Goal: Task Accomplishment & Management: Manage account settings

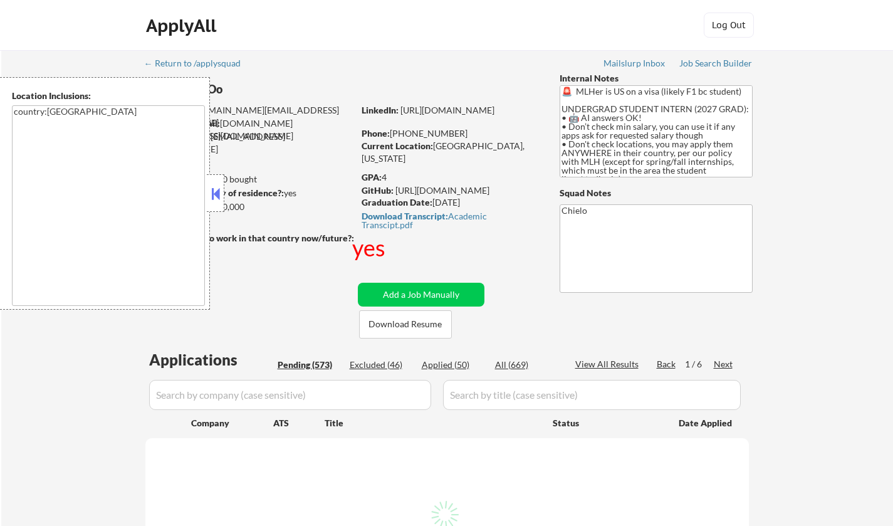
click at [214, 195] on button at bounding box center [216, 193] width 14 height 19
select select ""pending""
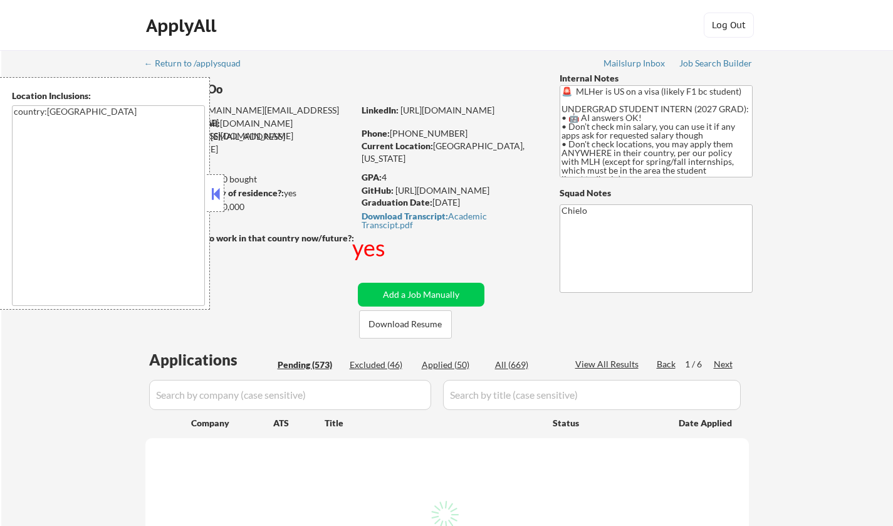
select select ""pending""
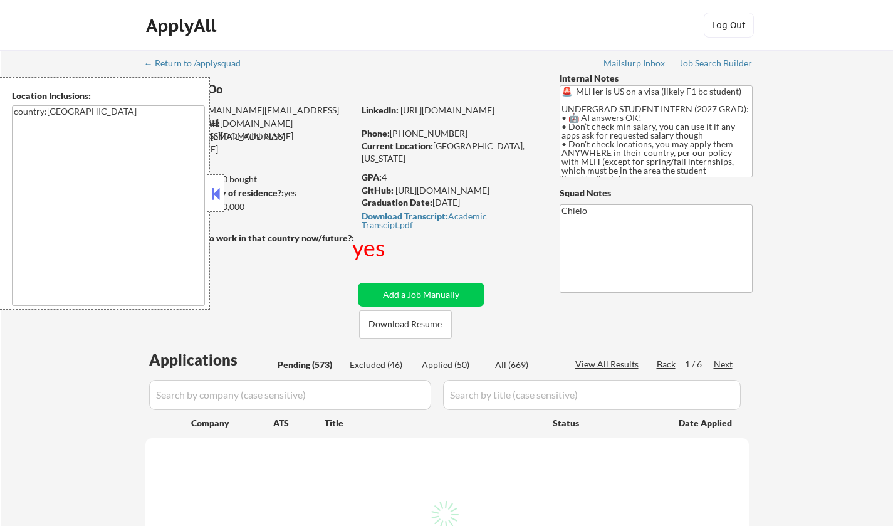
select select ""pending""
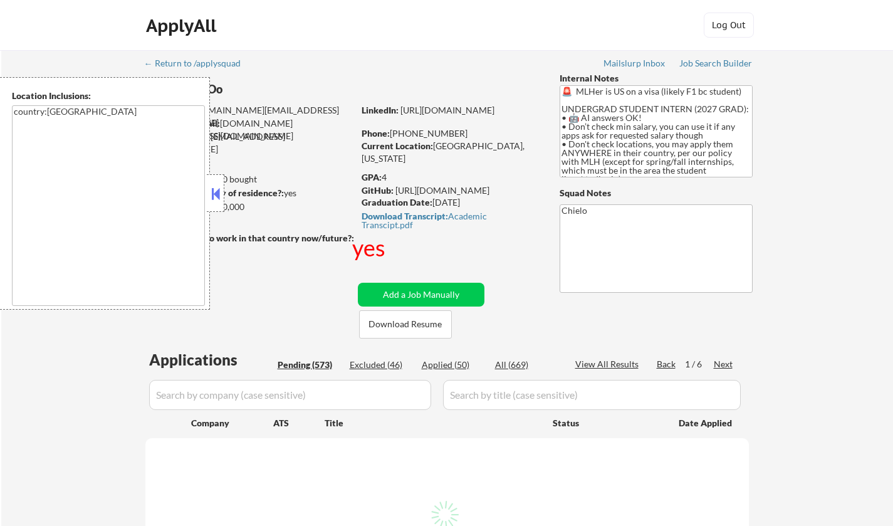
select select ""pending""
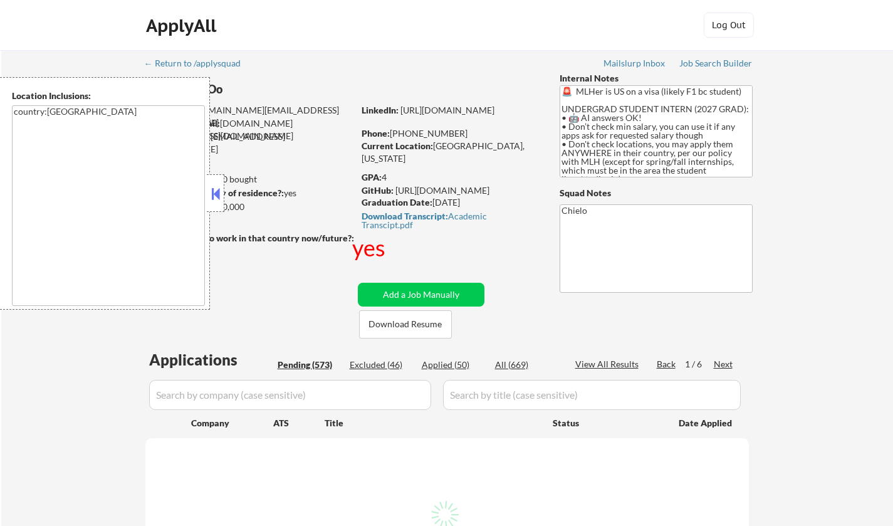
select select ""pending""
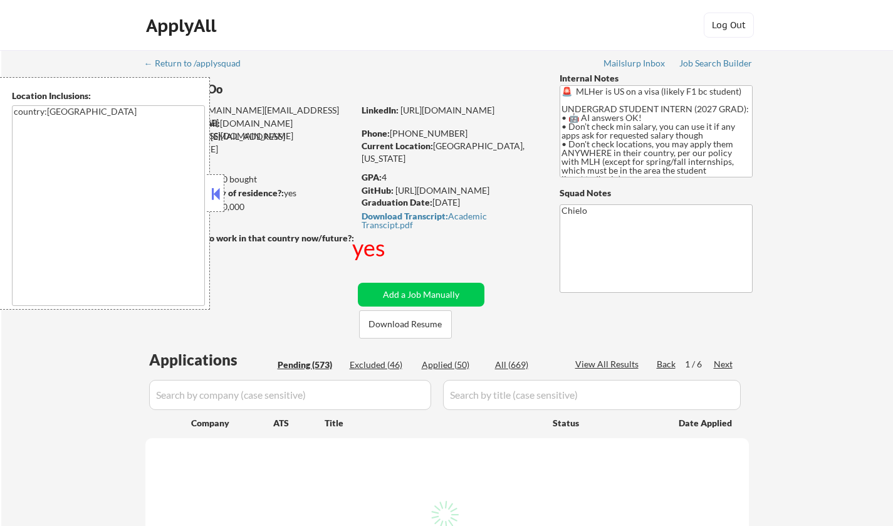
select select ""pending""
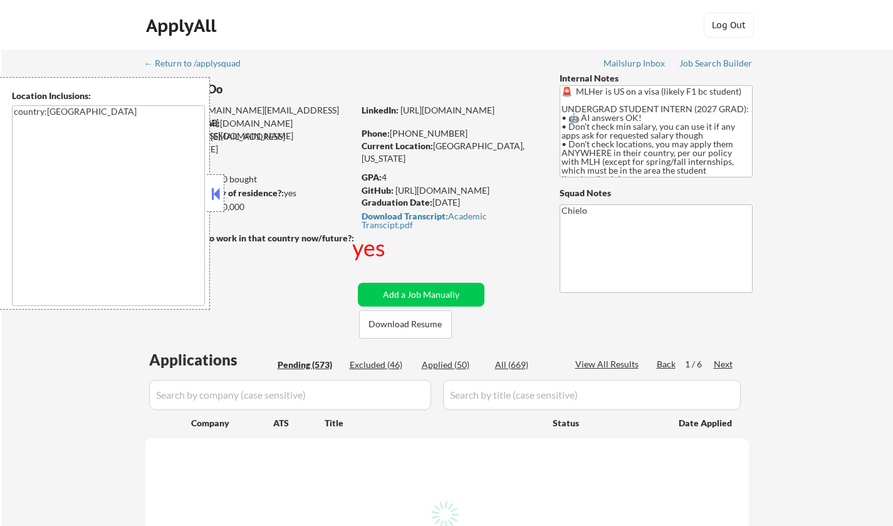
select select ""pending""
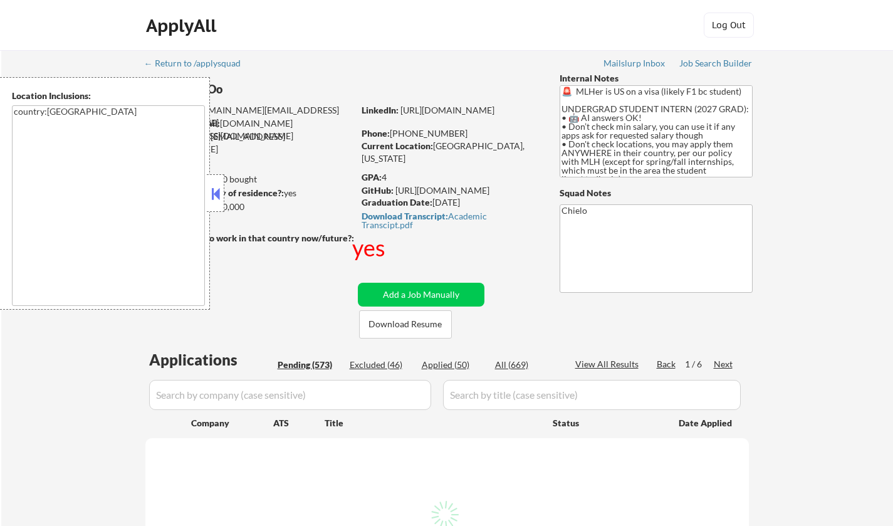
select select ""pending""
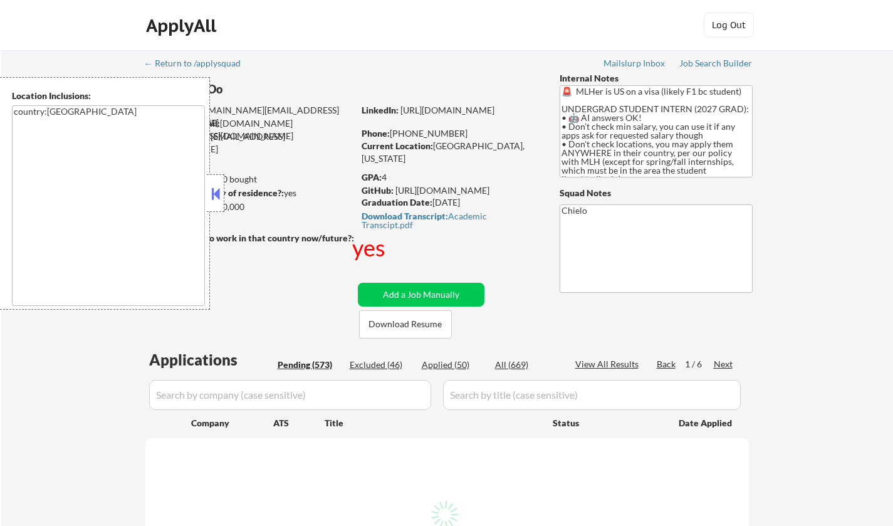
select select ""pending""
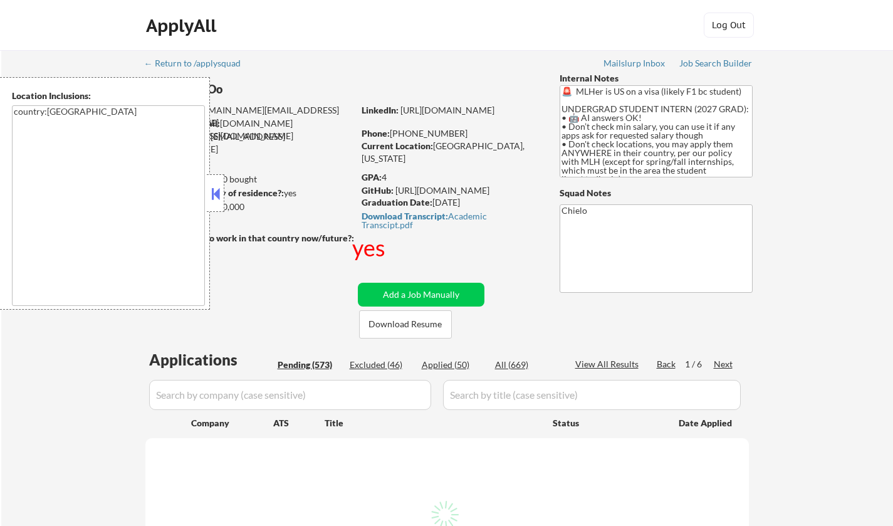
select select ""pending""
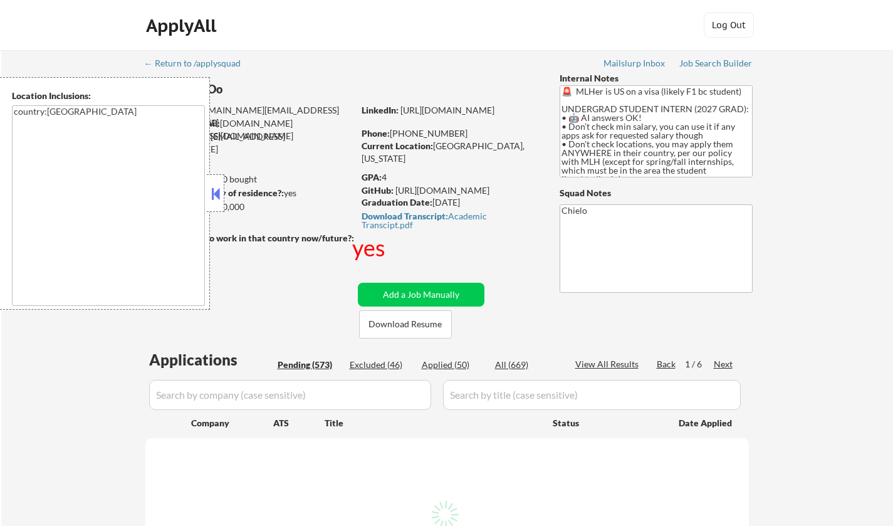
select select ""pending""
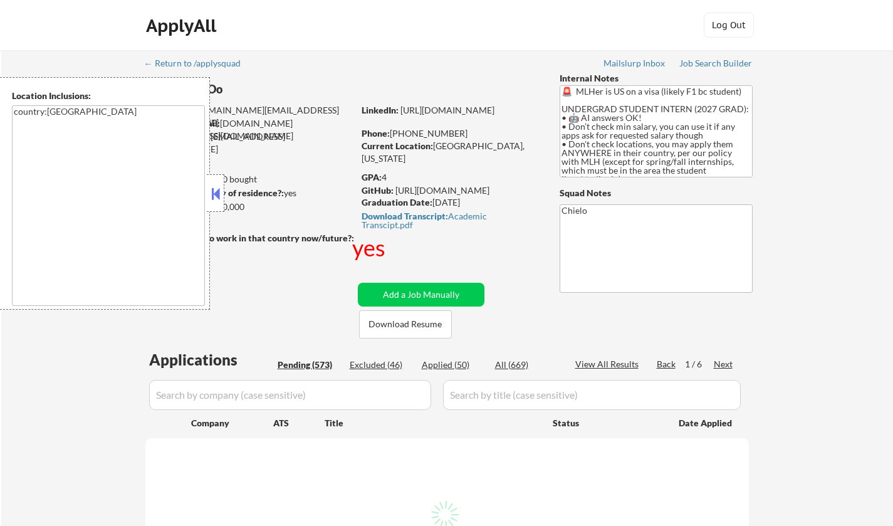
select select ""pending""
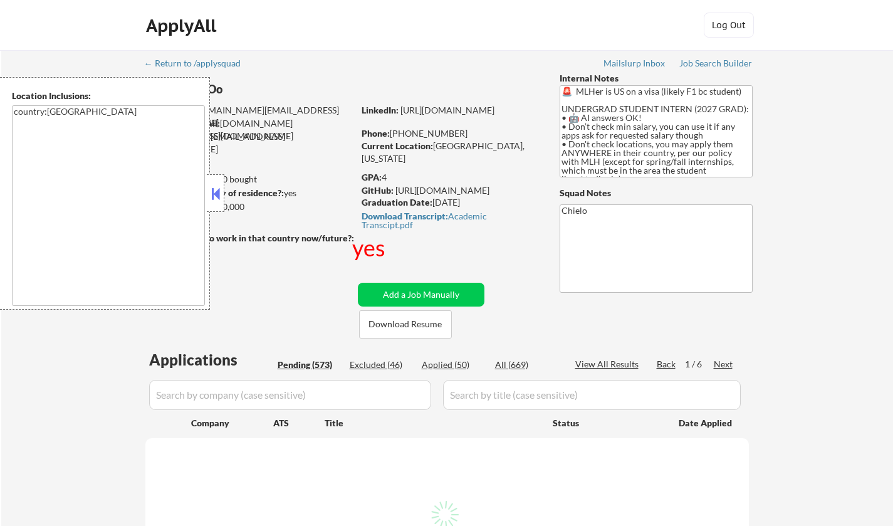
select select ""pending""
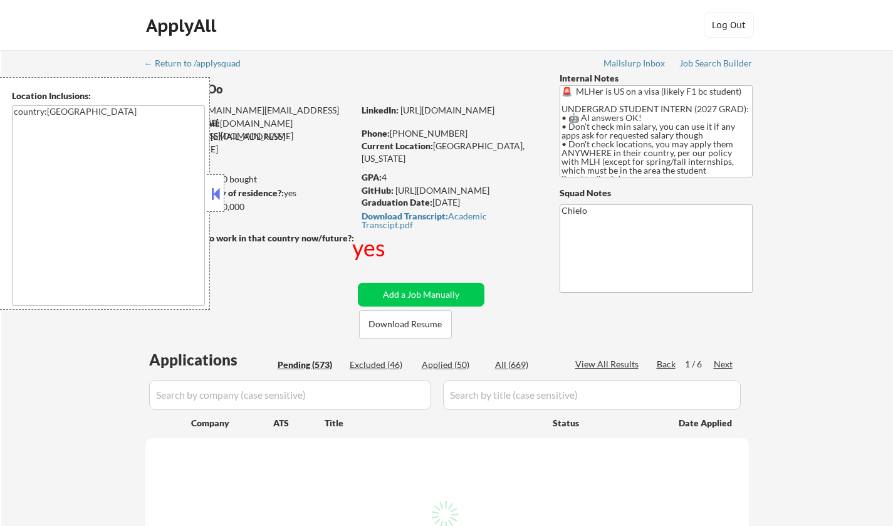
select select ""pending""
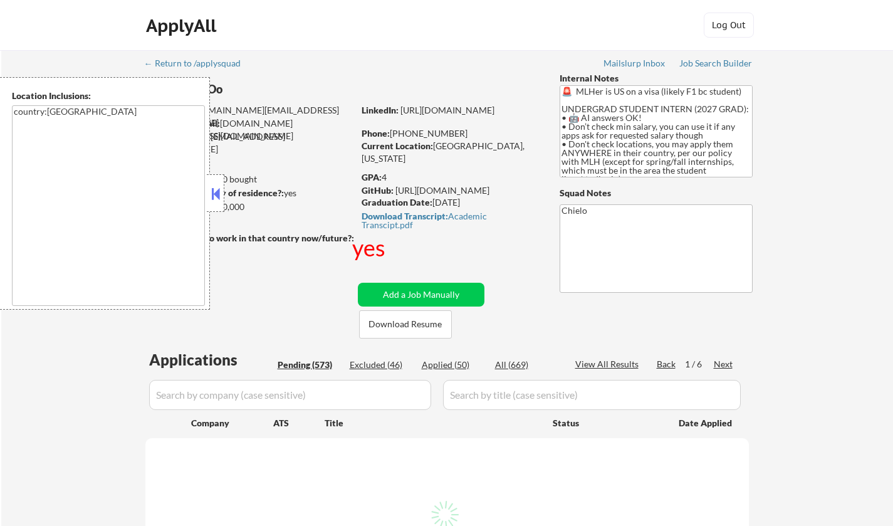
select select ""pending""
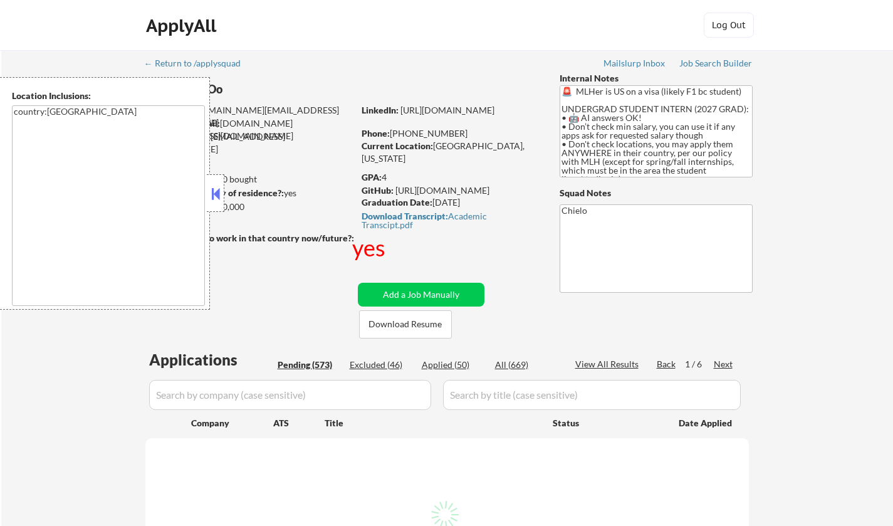
select select ""pending""
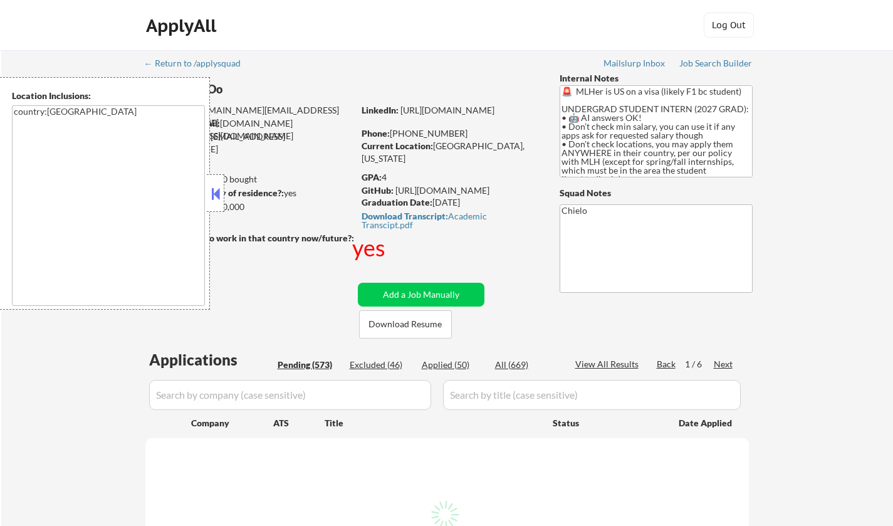
select select ""pending""
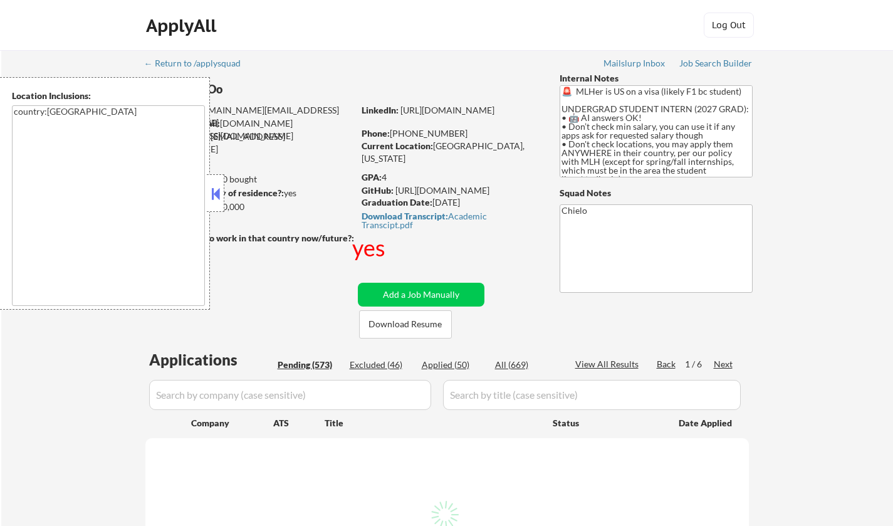
select select ""pending""
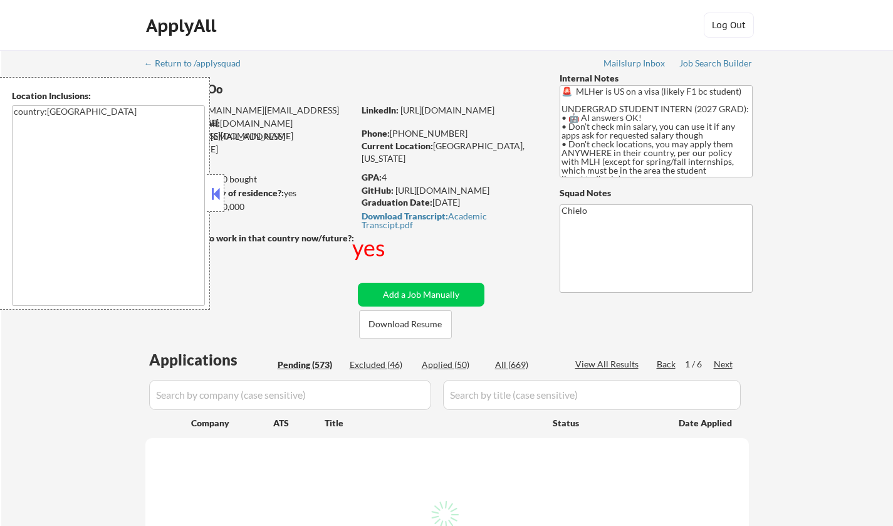
select select ""pending""
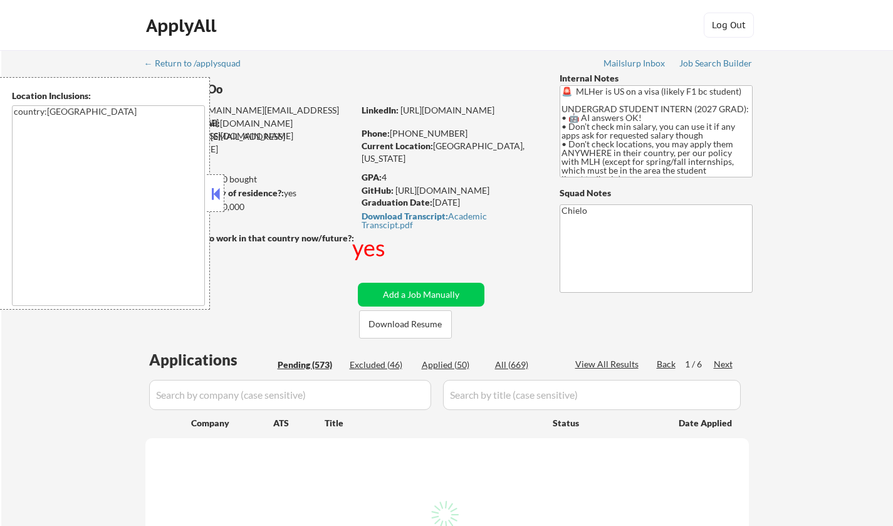
select select ""pending""
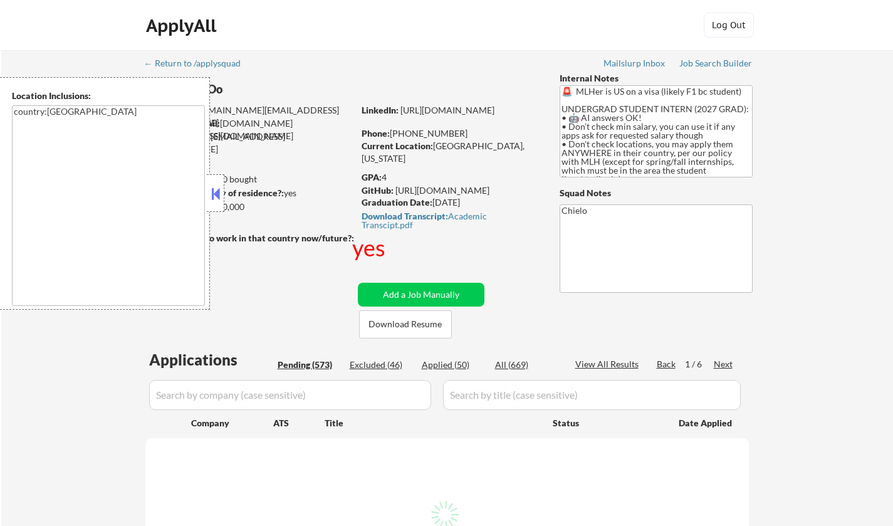
select select ""pending""
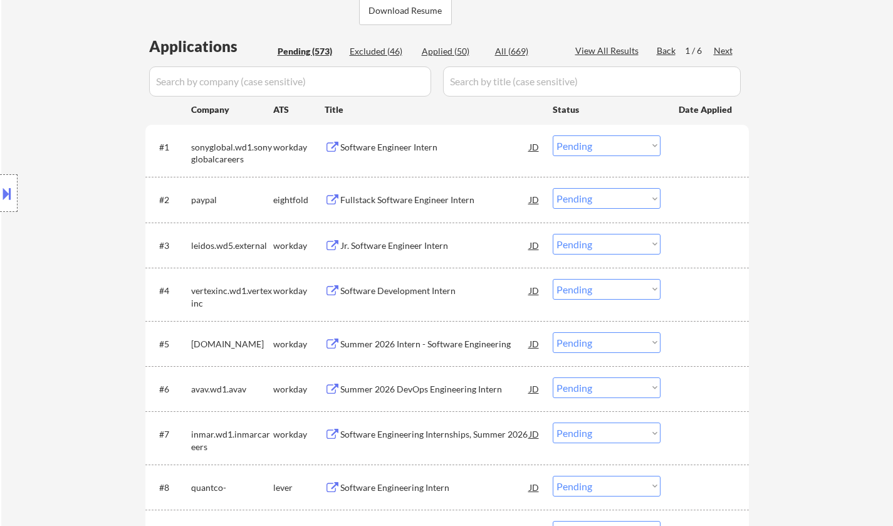
scroll to position [125, 0]
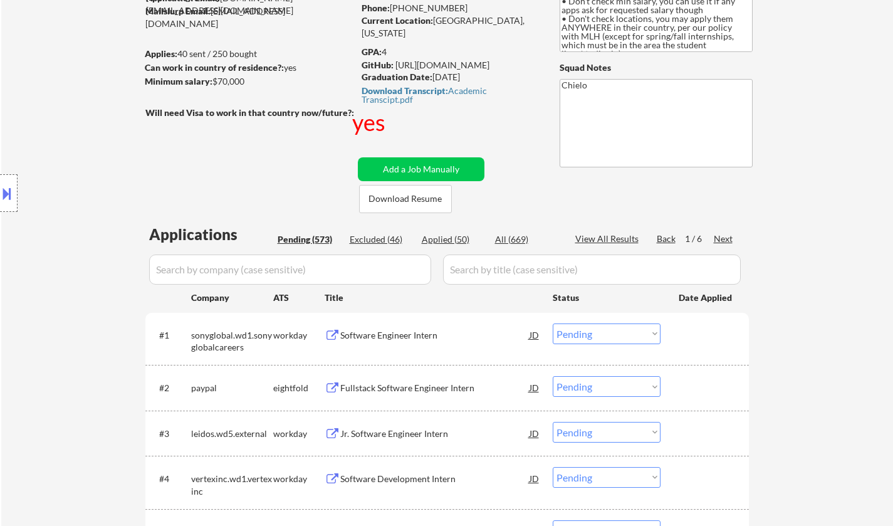
click at [720, 241] on div "Next" at bounding box center [724, 239] width 20 height 13
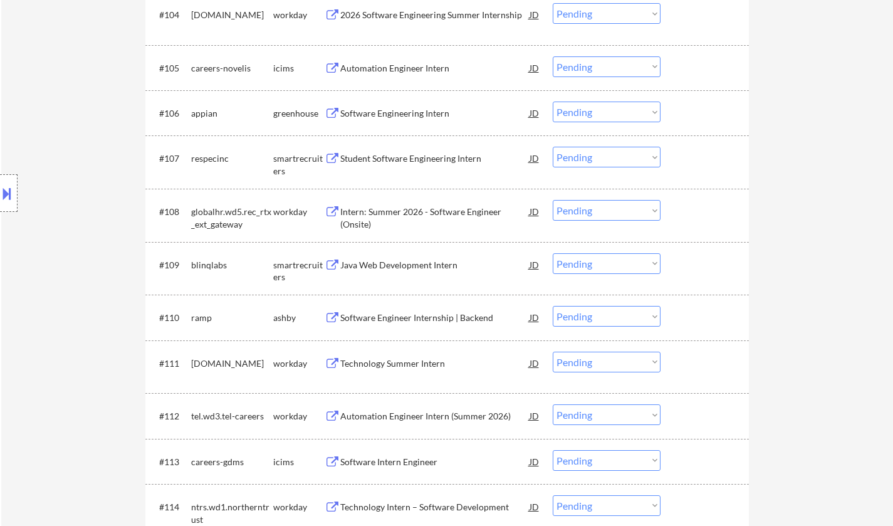
scroll to position [627, 0]
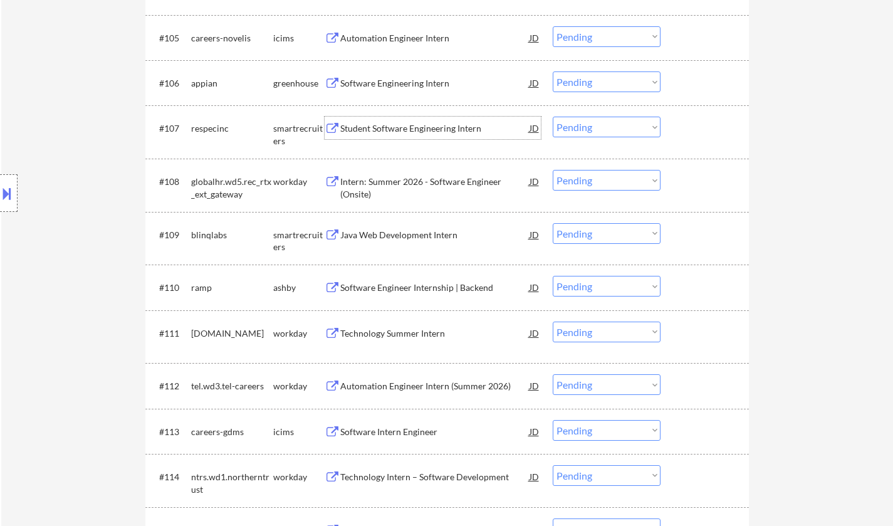
click at [418, 126] on div "Student Software Engineering Intern" at bounding box center [434, 128] width 189 height 13
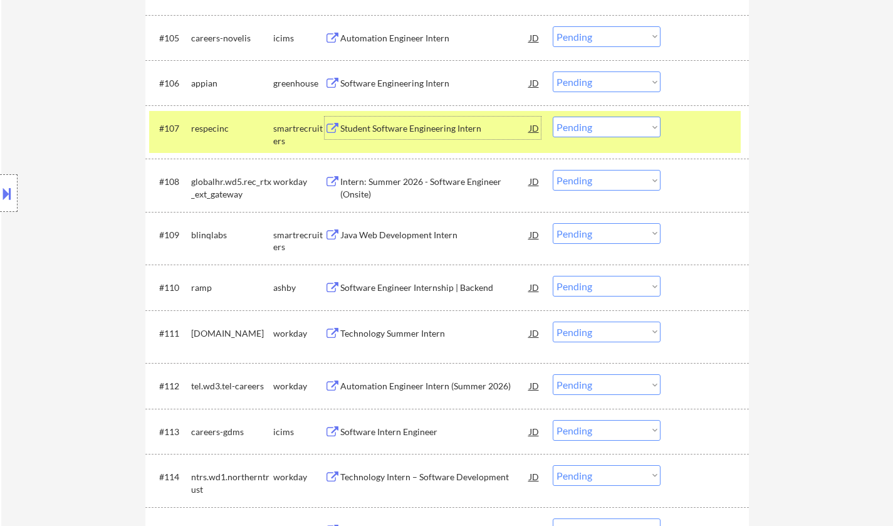
click at [634, 120] on select "Choose an option... Pending Applied Excluded (Questions) Excluded (Expired) Exc…" at bounding box center [607, 127] width 108 height 21
click at [553, 117] on select "Choose an option... Pending Applied Excluded (Questions) Excluded (Expired) Exc…" at bounding box center [607, 127] width 108 height 21
select select ""pending""
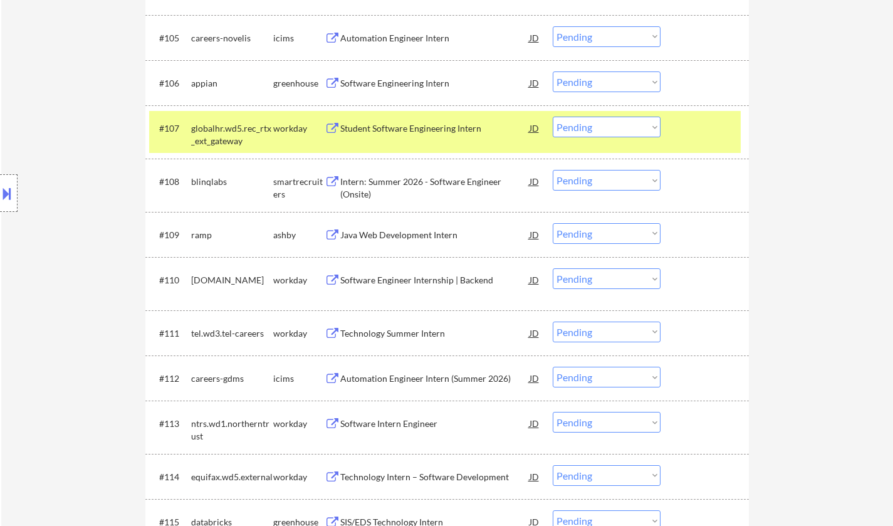
click at [411, 186] on div "Intern: Summer 2026 - Software Engineer (Onsite)" at bounding box center [434, 188] width 189 height 24
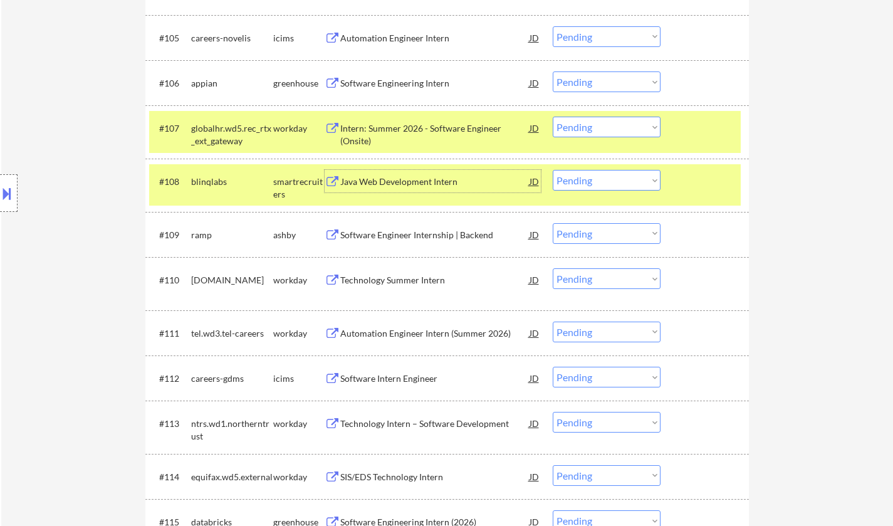
click at [384, 182] on div "Java Web Development Intern" at bounding box center [434, 182] width 189 height 13
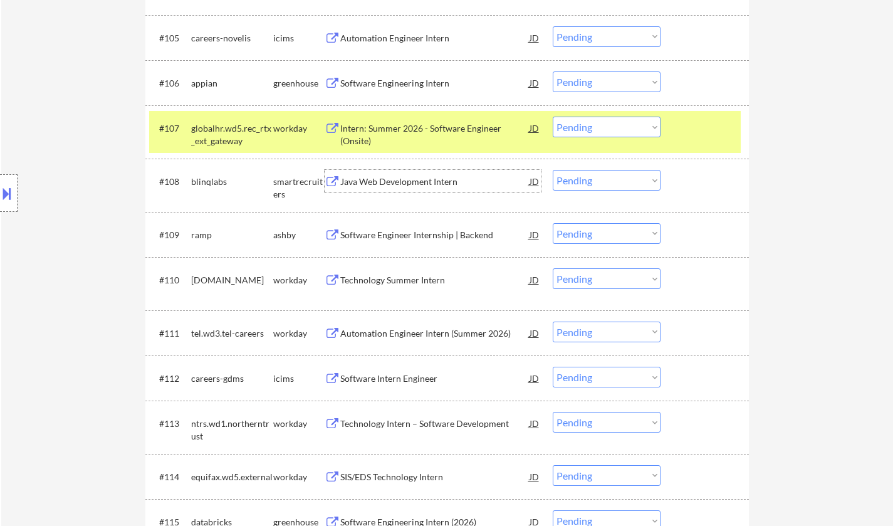
click at [591, 174] on select "Choose an option... Pending Applied Excluded (Questions) Excluded (Expired) Exc…" at bounding box center [607, 180] width 108 height 21
click at [553, 170] on select "Choose an option... Pending Applied Excluded (Questions) Excluded (Expired) Exc…" at bounding box center [607, 180] width 108 height 21
select select ""pending""
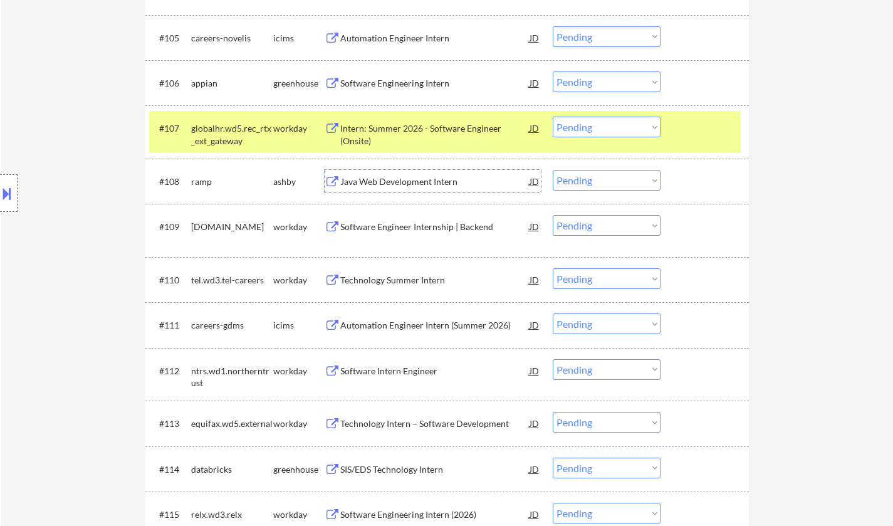
click at [411, 184] on div "Java Web Development Intern" at bounding box center [434, 182] width 189 height 13
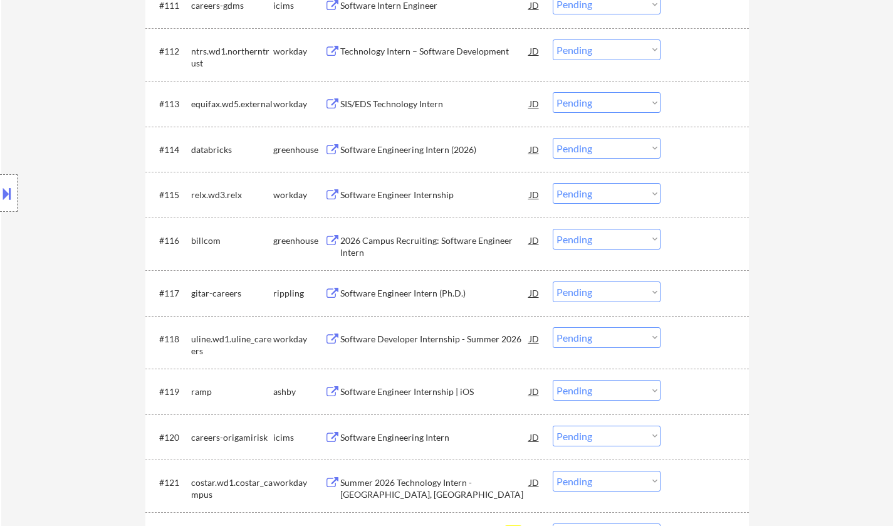
scroll to position [1003, 0]
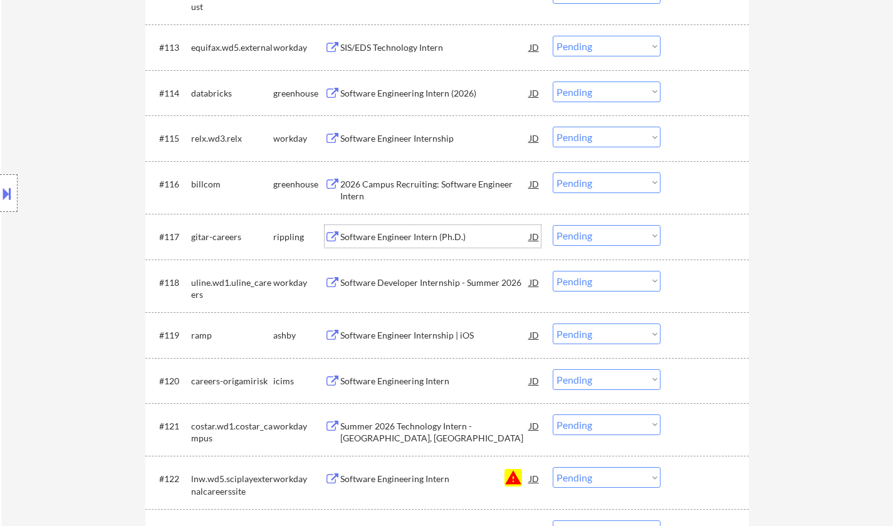
click at [409, 234] on div "Software Engineer Intern (Ph.D.)" at bounding box center [434, 237] width 189 height 13
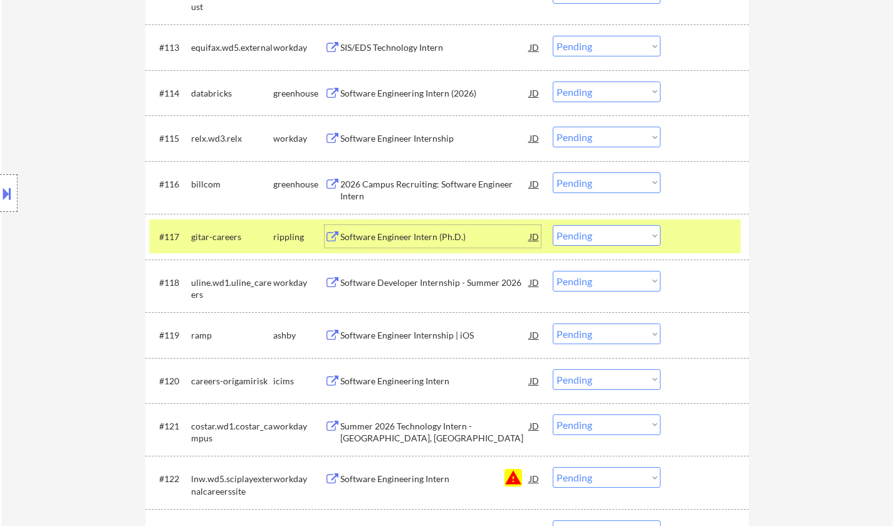
click at [626, 238] on select "Choose an option... Pending Applied Excluded (Questions) Excluded (Expired) Exc…" at bounding box center [607, 235] width 108 height 21
click at [553, 225] on select "Choose an option... Pending Applied Excluded (Questions) Excluded (Expired) Exc…" at bounding box center [607, 235] width 108 height 21
select select ""pending""
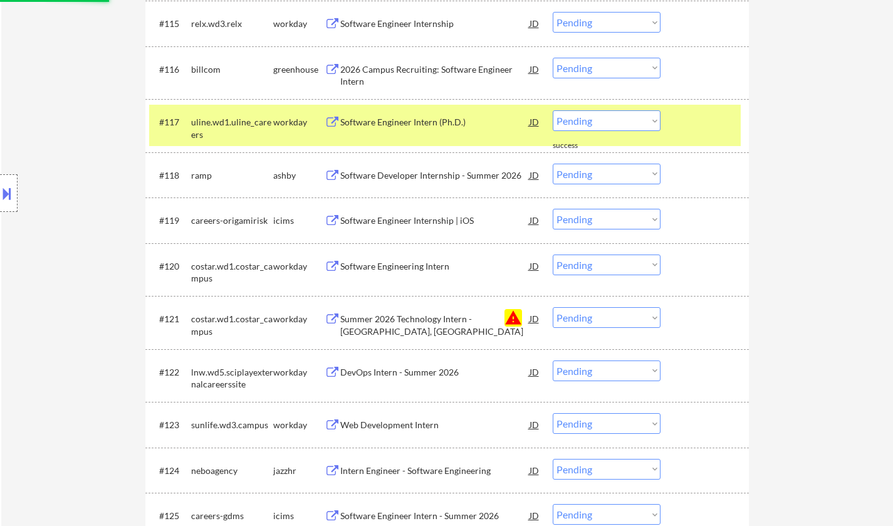
scroll to position [1128, 0]
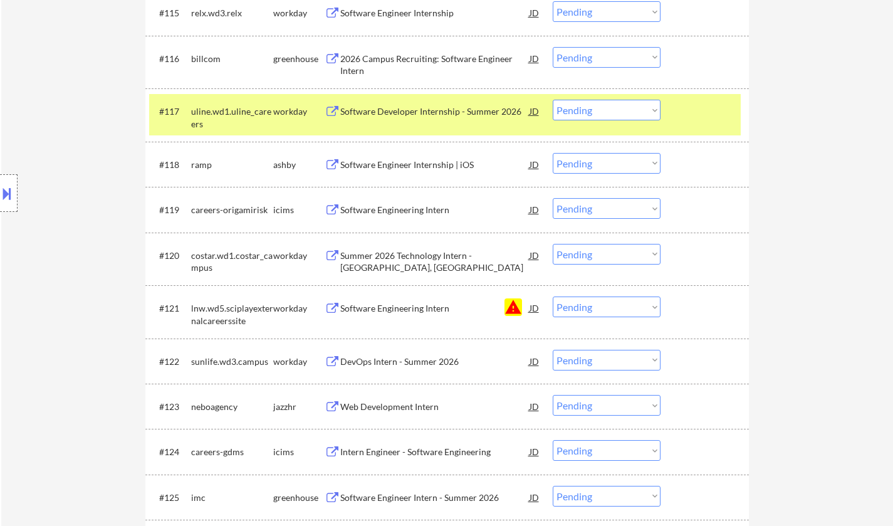
click at [425, 153] on div "Software Engineer Internship | iOS" at bounding box center [434, 164] width 189 height 23
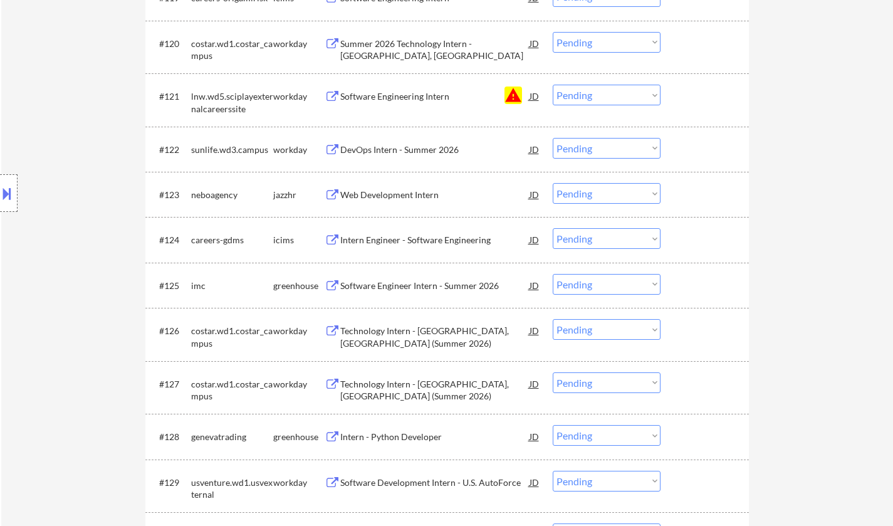
scroll to position [1379, 0]
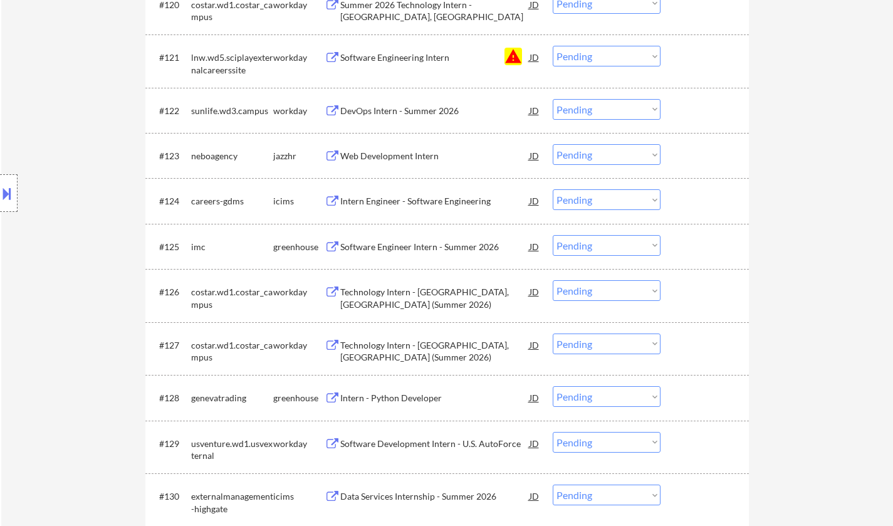
click at [431, 243] on div "Software Engineer Intern - Summer 2026" at bounding box center [434, 247] width 189 height 13
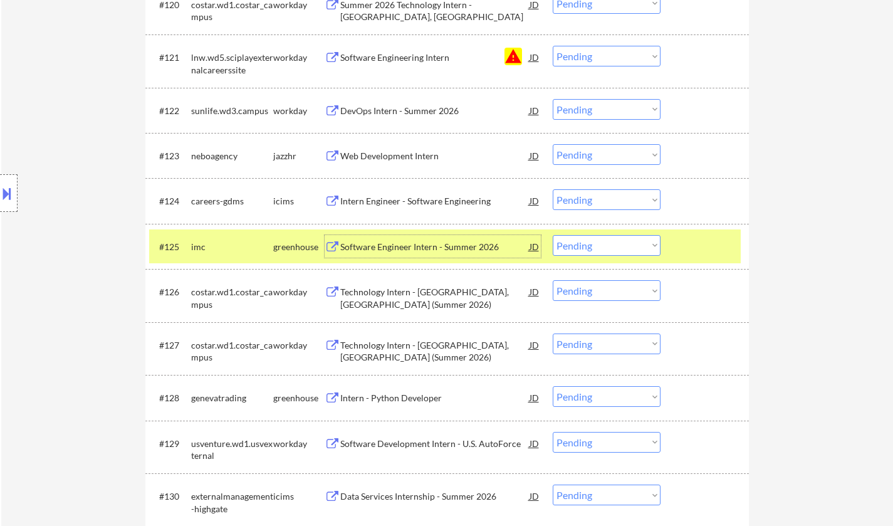
click at [588, 244] on select "Choose an option... Pending Applied Excluded (Questions) Excluded (Expired) Exc…" at bounding box center [607, 245] width 108 height 21
click at [553, 235] on select "Choose an option... Pending Applied Excluded (Questions) Excluded (Expired) Exc…" at bounding box center [607, 245] width 108 height 21
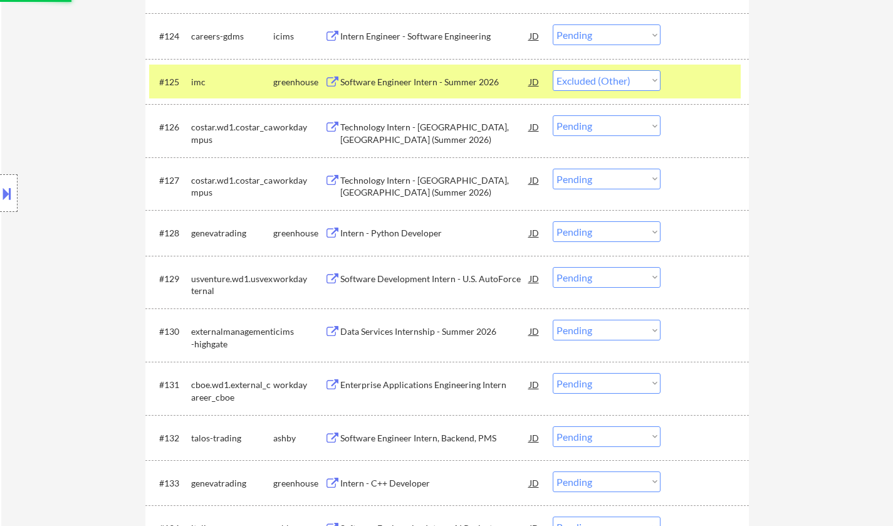
scroll to position [1567, 0]
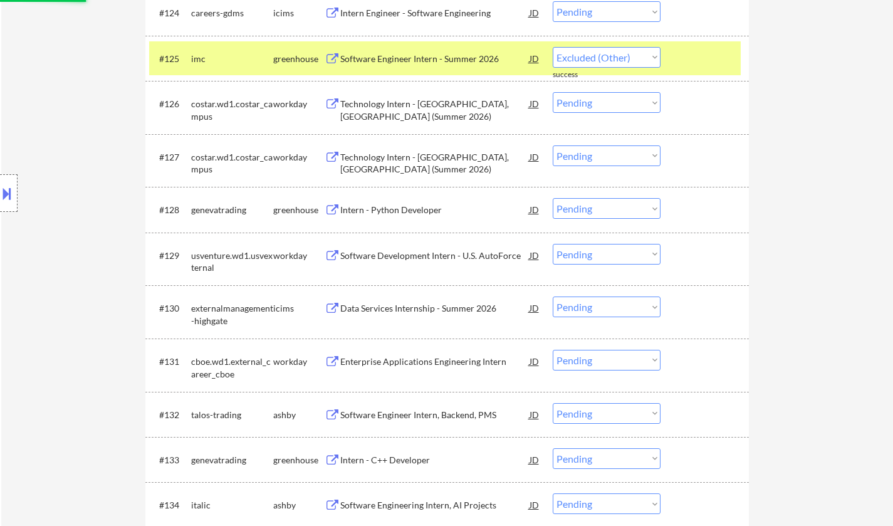
select select ""pending""
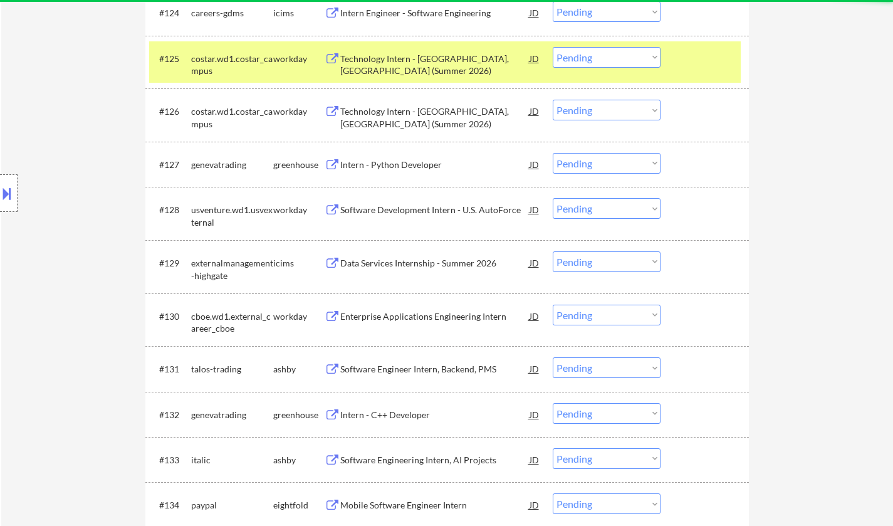
click at [399, 151] on div "#127 genevatrading greenhouse Intern - Python Developer JD Choose an option... …" at bounding box center [445, 164] width 592 height 34
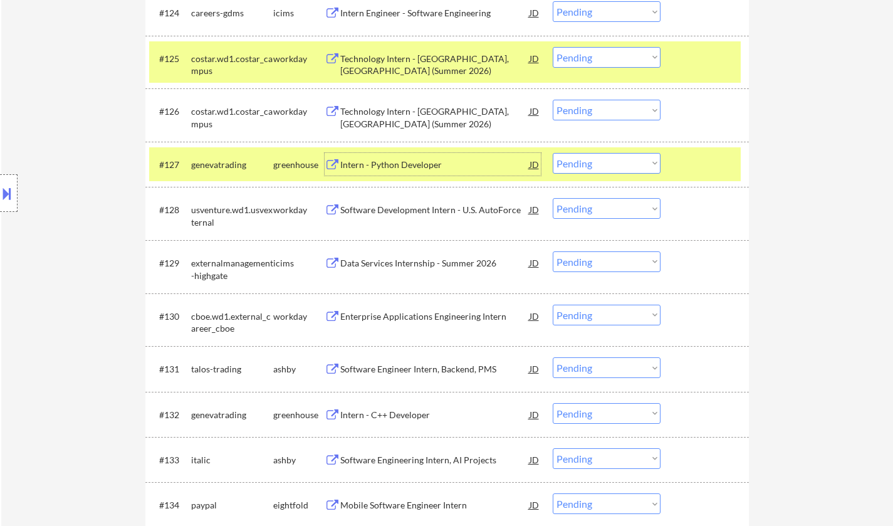
click at [392, 169] on div "Intern - Python Developer" at bounding box center [434, 165] width 189 height 13
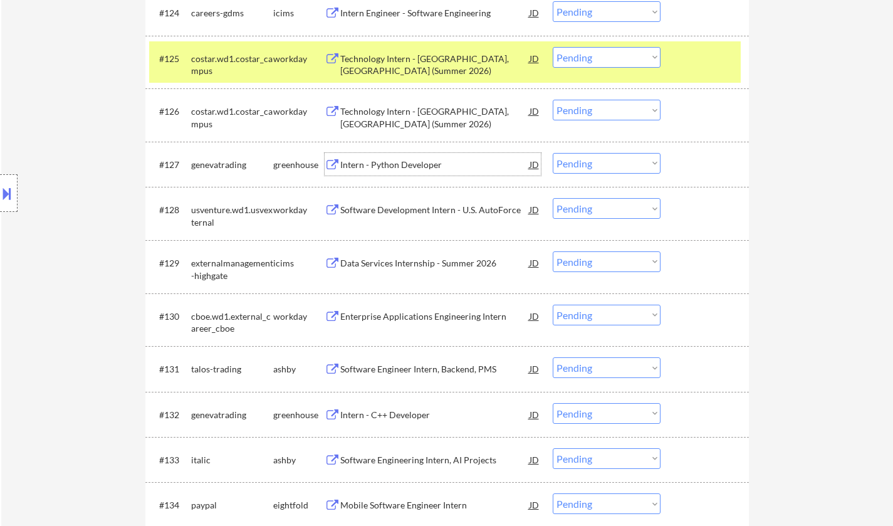
click at [602, 163] on select "Choose an option... Pending Applied Excluded (Questions) Excluded (Expired) Exc…" at bounding box center [607, 163] width 108 height 21
click at [553, 153] on select "Choose an option... Pending Applied Excluded (Questions) Excluded (Expired) Exc…" at bounding box center [607, 163] width 108 height 21
select select ""pending""
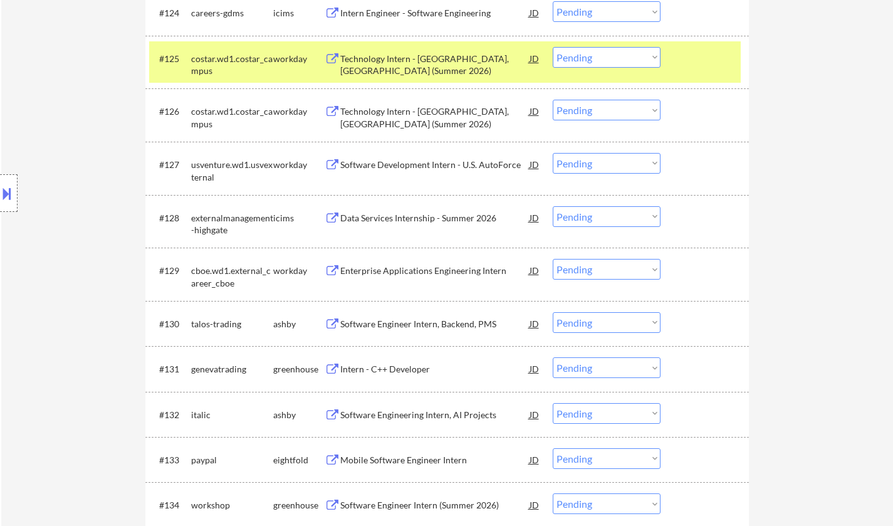
click at [381, 320] on div "Software Engineer Intern, Backend, PMS" at bounding box center [434, 324] width 189 height 13
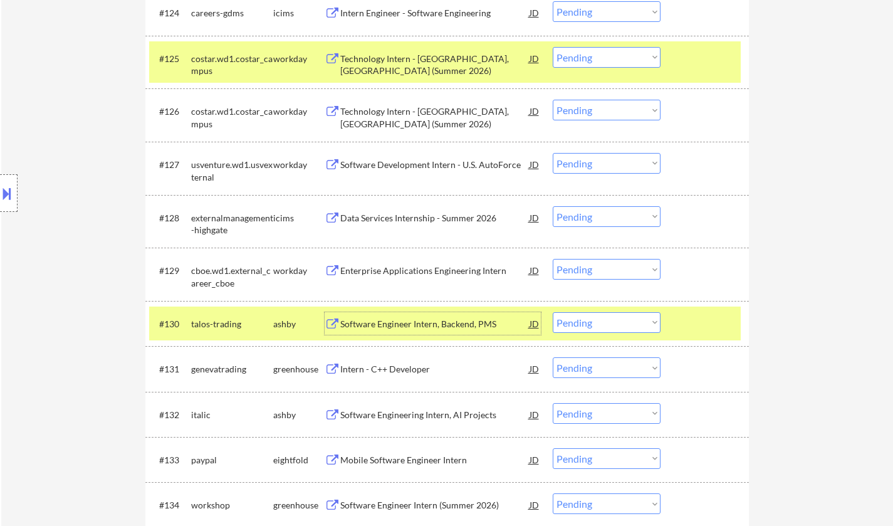
click at [622, 328] on select "Choose an option... Pending Applied Excluded (Questions) Excluded (Expired) Exc…" at bounding box center [607, 322] width 108 height 21
click at [553, 312] on select "Choose an option... Pending Applied Excluded (Questions) Excluded (Expired) Exc…" at bounding box center [607, 322] width 108 height 21
select select ""pending""
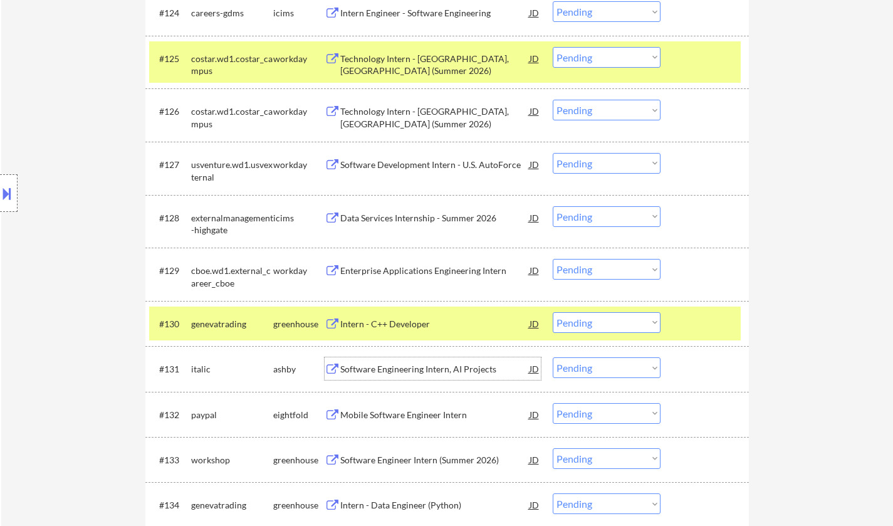
click at [413, 368] on div "Software Engineering Intern, AI Projects" at bounding box center [434, 369] width 189 height 13
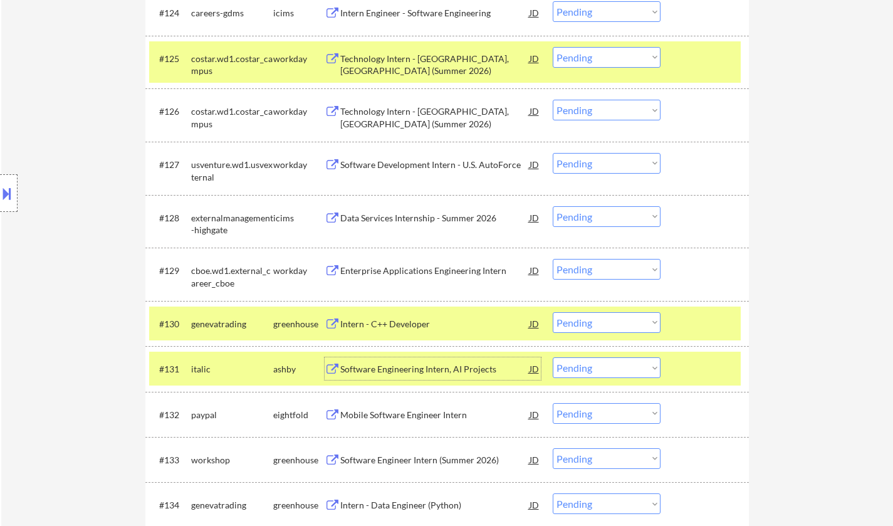
click at [607, 370] on select "Choose an option... Pending Applied Excluded (Questions) Excluded (Expired) Exc…" at bounding box center [607, 367] width 108 height 21
click at [553, 357] on select "Choose an option... Pending Applied Excluded (Questions) Excluded (Expired) Exc…" at bounding box center [607, 367] width 108 height 21
select select ""pending""
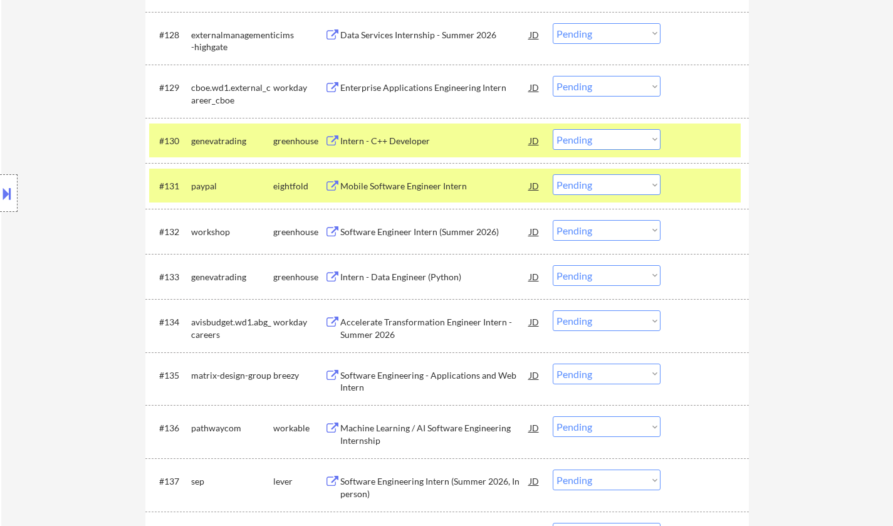
scroll to position [1755, 0]
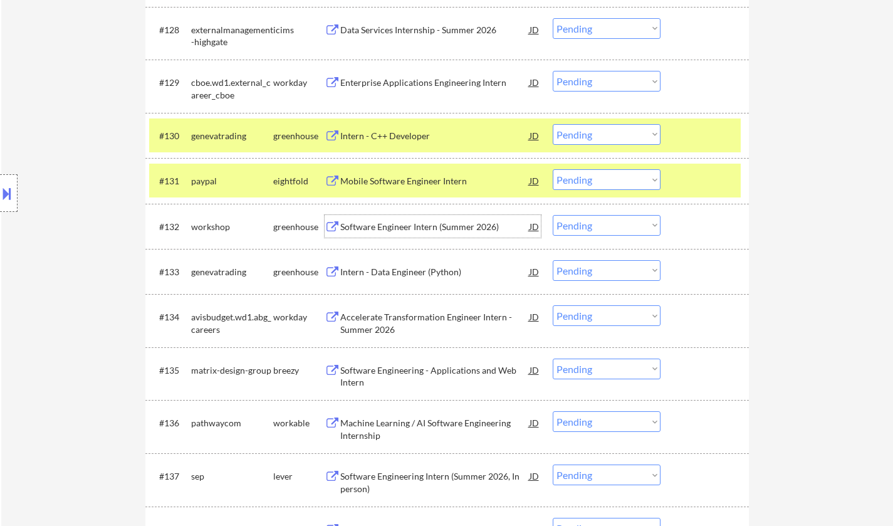
click at [411, 231] on div "Software Engineer Intern (Summer 2026)" at bounding box center [434, 227] width 189 height 13
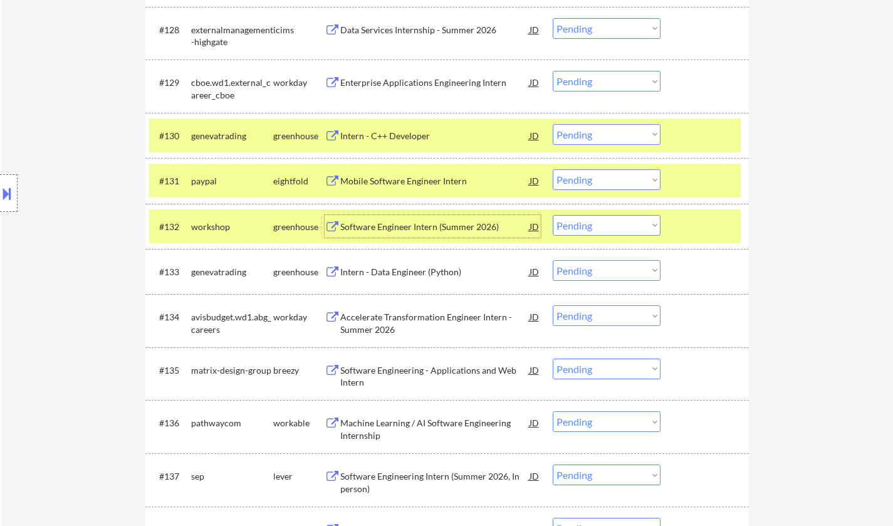
drag, startPoint x: 634, startPoint y: 221, endPoint x: 630, endPoint y: 234, distance: 13.1
click at [634, 221] on select "Choose an option... Pending Applied Excluded (Questions) Excluded (Expired) Exc…" at bounding box center [607, 225] width 108 height 21
click at [553, 215] on select "Choose an option... Pending Applied Excluded (Questions) Excluded (Expired) Exc…" at bounding box center [607, 225] width 108 height 21
select select ""pending""
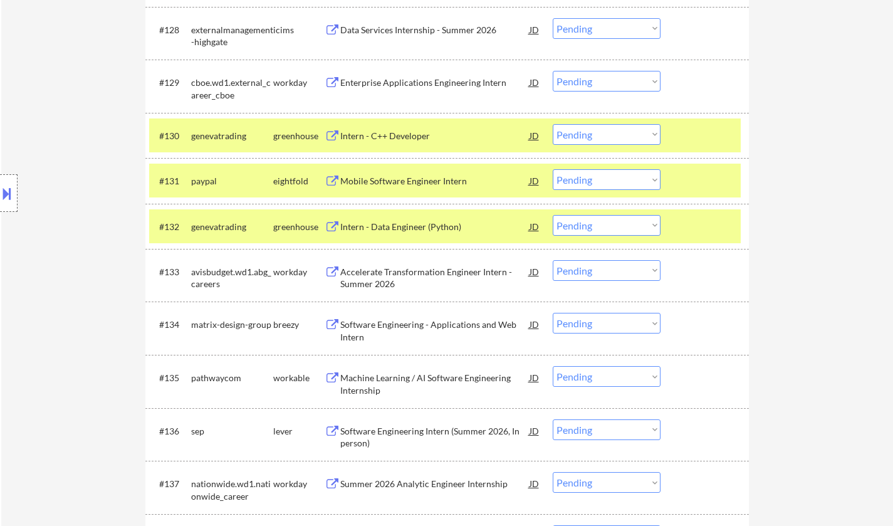
click at [399, 374] on div "Machine Learning / AI Software Engineering Internship" at bounding box center [434, 384] width 189 height 24
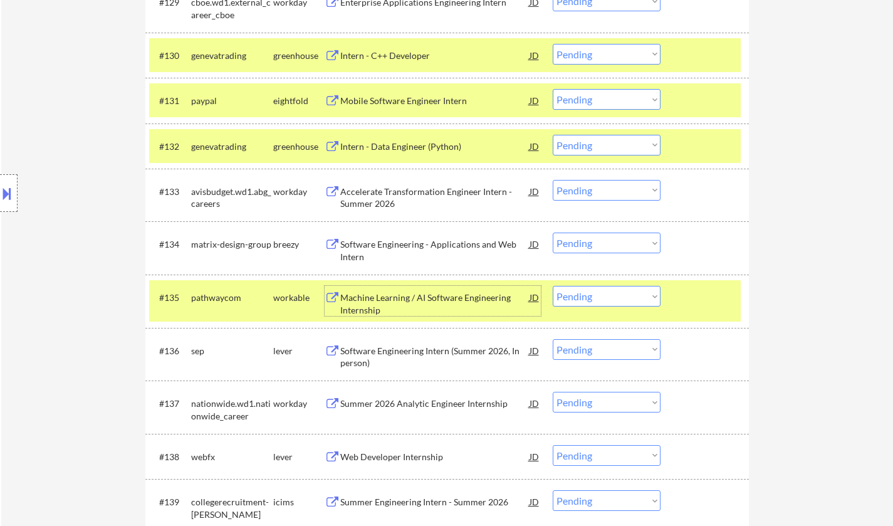
scroll to position [1881, 0]
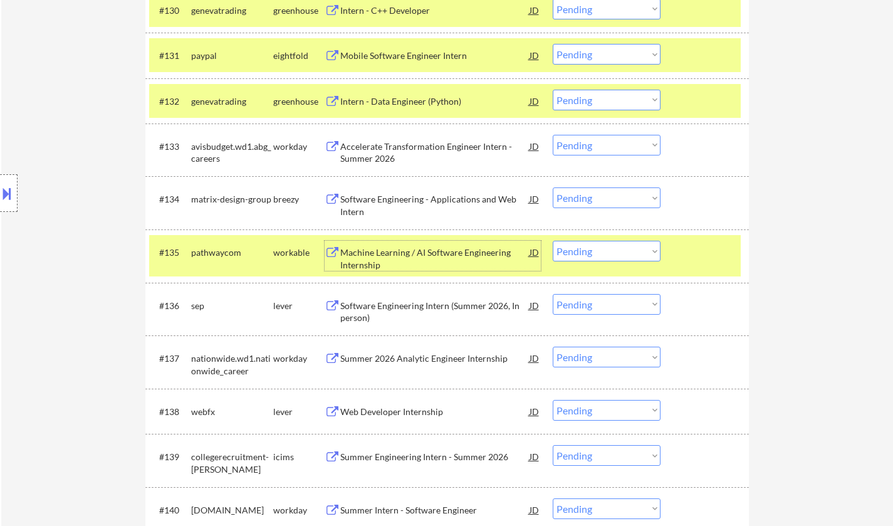
drag, startPoint x: 596, startPoint y: 250, endPoint x: 604, endPoint y: 260, distance: 13.3
click at [596, 250] on select "Choose an option... Pending Applied Excluded (Questions) Excluded (Expired) Exc…" at bounding box center [607, 251] width 108 height 21
click at [553, 241] on select "Choose an option... Pending Applied Excluded (Questions) Excluded (Expired) Exc…" at bounding box center [607, 251] width 108 height 21
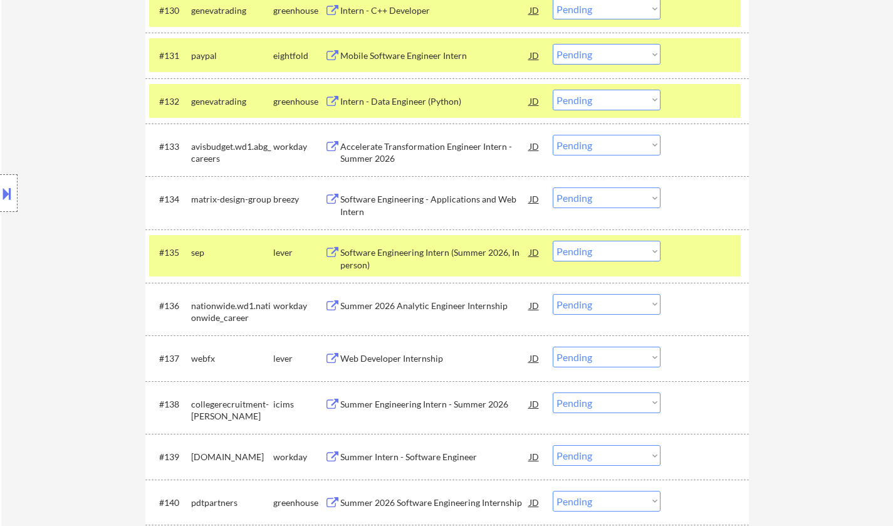
click at [402, 248] on div "Software Engineering Intern (Summer 2026, In person)" at bounding box center [434, 258] width 189 height 24
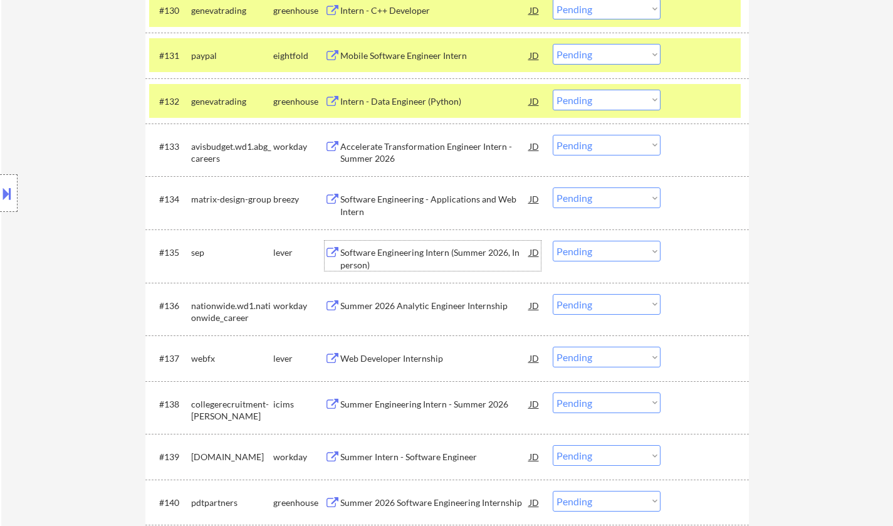
click at [614, 253] on select "Choose an option... Pending Applied Excluded (Questions) Excluded (Expired) Exc…" at bounding box center [607, 251] width 108 height 21
click at [553, 241] on select "Choose an option... Pending Applied Excluded (Questions) Excluded (Expired) Exc…" at bounding box center [607, 251] width 108 height 21
select select ""pending""
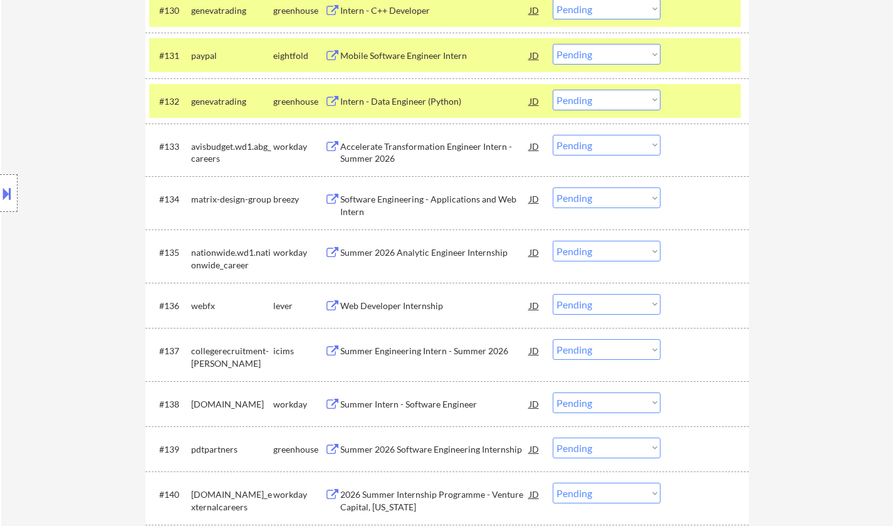
click at [365, 306] on div "Web Developer Internship" at bounding box center [434, 306] width 189 height 13
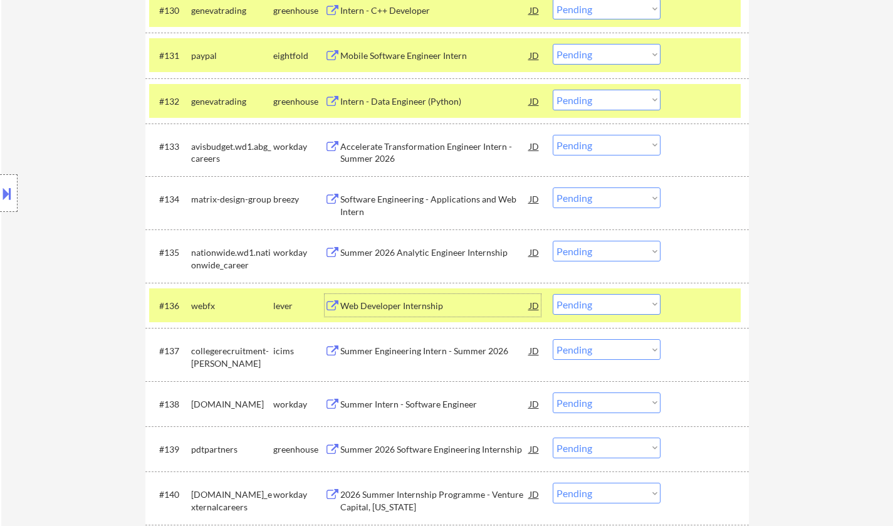
click at [626, 302] on select "Choose an option... Pending Applied Excluded (Questions) Excluded (Expired) Exc…" at bounding box center [607, 304] width 108 height 21
click at [553, 294] on select "Choose an option... Pending Applied Excluded (Questions) Excluded (Expired) Exc…" at bounding box center [607, 304] width 108 height 21
select select ""pending""
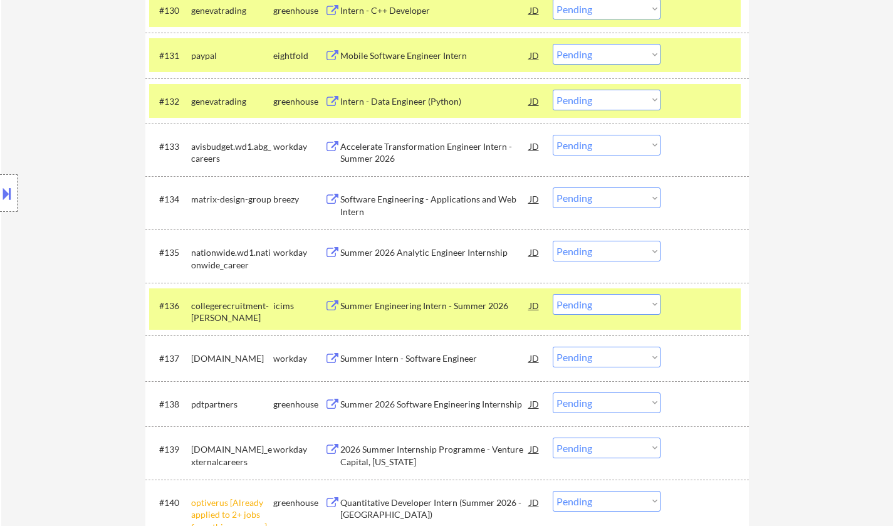
scroll to position [2006, 0]
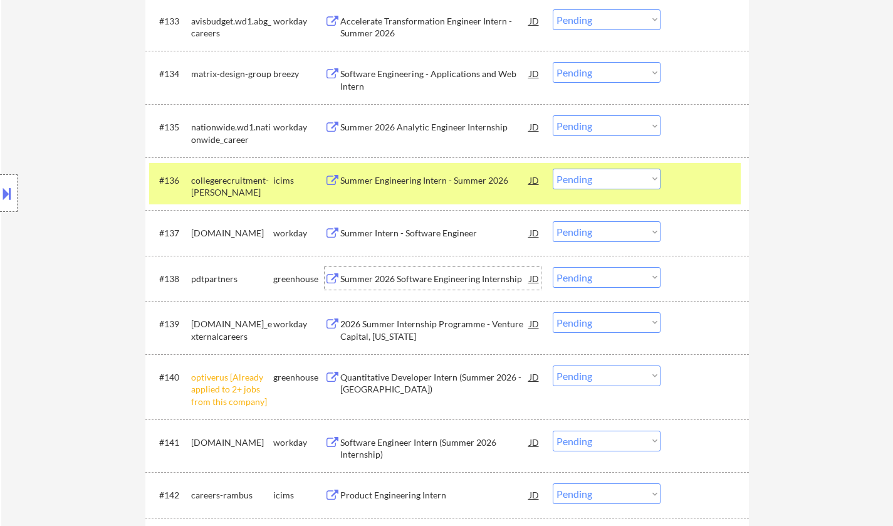
click at [408, 273] on div "Summer 2026 Software Engineering Internship" at bounding box center [434, 279] width 189 height 13
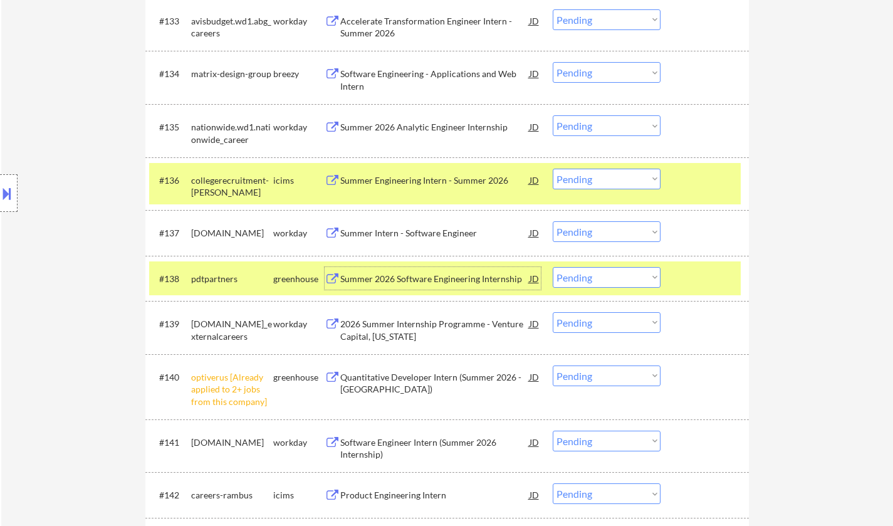
click at [604, 283] on select "Choose an option... Pending Applied Excluded (Questions) Excluded (Expired) Exc…" at bounding box center [607, 277] width 108 height 21
click at [553, 267] on select "Choose an option... Pending Applied Excluded (Questions) Excluded (Expired) Exc…" at bounding box center [607, 277] width 108 height 21
select select ""pending""
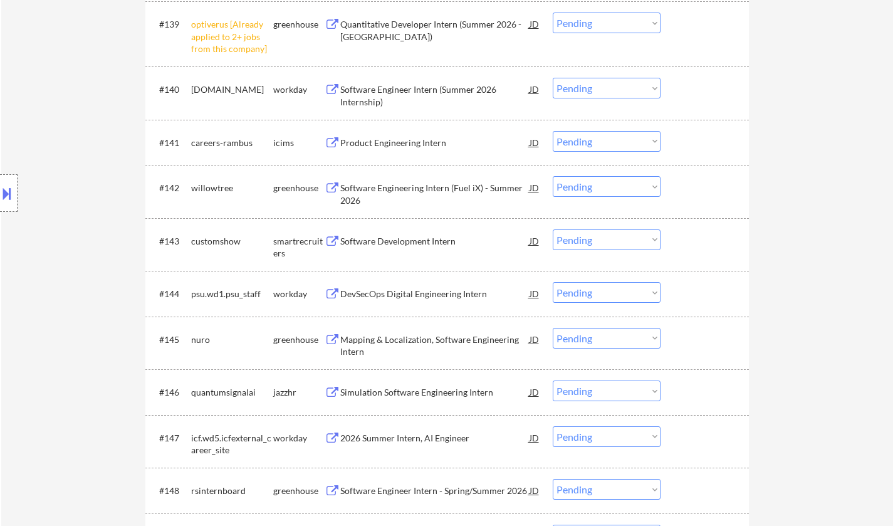
scroll to position [2382, 0]
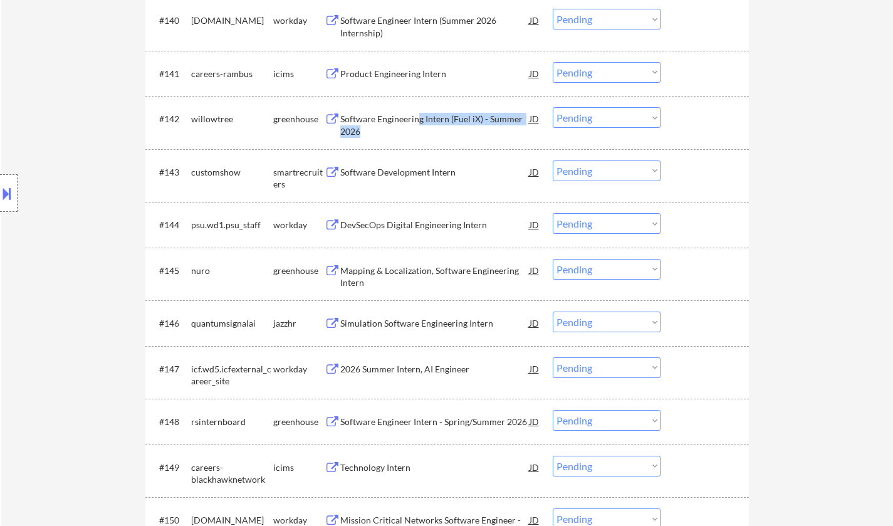
click at [419, 114] on div "Software Engineering Intern (Fuel iX) - Summer 2026" at bounding box center [434, 125] width 189 height 24
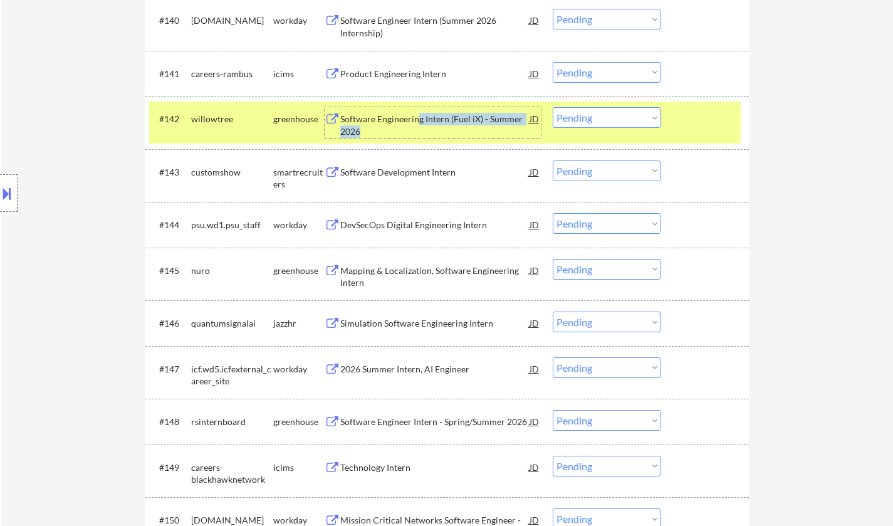
click at [633, 118] on select "Choose an option... Pending Applied Excluded (Questions) Excluded (Expired) Exc…" at bounding box center [607, 117] width 108 height 21
click at [553, 107] on select "Choose an option... Pending Applied Excluded (Questions) Excluded (Expired) Exc…" at bounding box center [607, 117] width 108 height 21
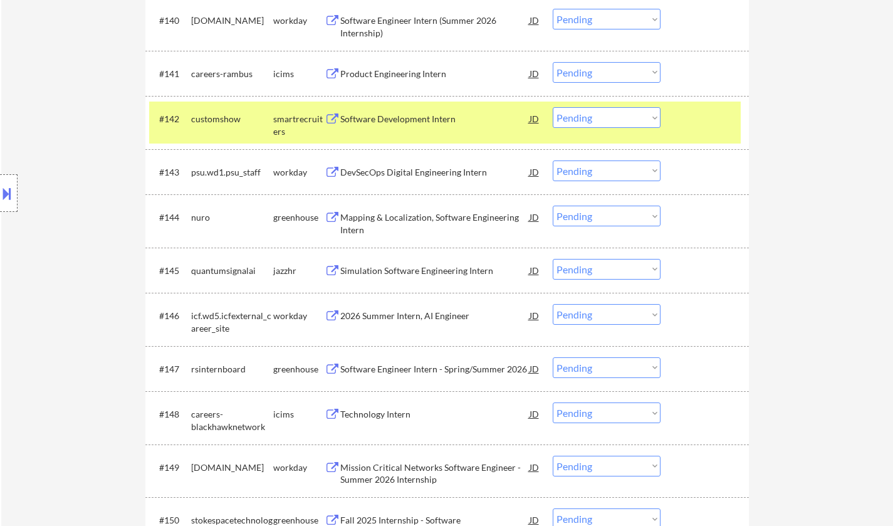
click at [406, 121] on div "Software Development Intern" at bounding box center [434, 119] width 189 height 13
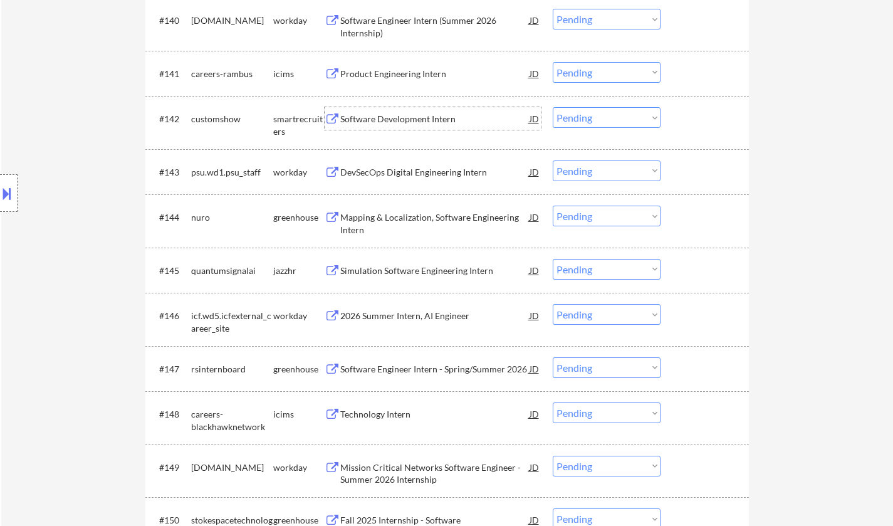
drag, startPoint x: 603, startPoint y: 115, endPoint x: 607, endPoint y: 126, distance: 11.5
click at [603, 116] on select "Choose an option... Pending Applied Excluded (Questions) Excluded (Expired) Exc…" at bounding box center [607, 117] width 108 height 21
click at [553, 107] on select "Choose an option... Pending Applied Excluded (Questions) Excluded (Expired) Exc…" at bounding box center [607, 117] width 108 height 21
select select ""pending""
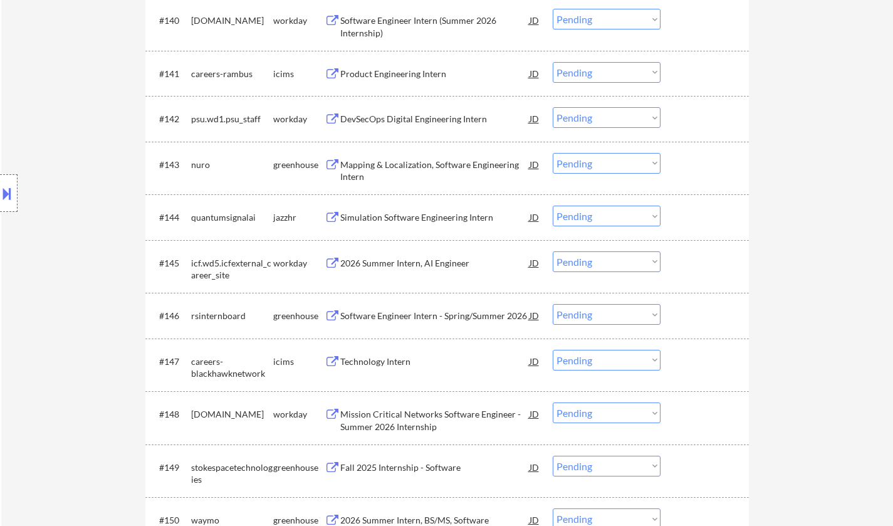
click at [404, 311] on div "Software Engineer Intern - Spring/Summer 2026" at bounding box center [434, 316] width 189 height 13
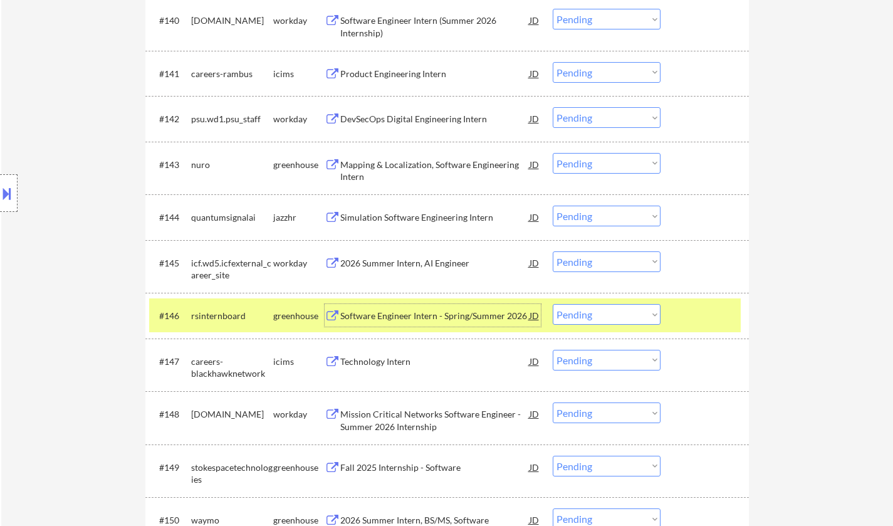
scroll to position [2570, 0]
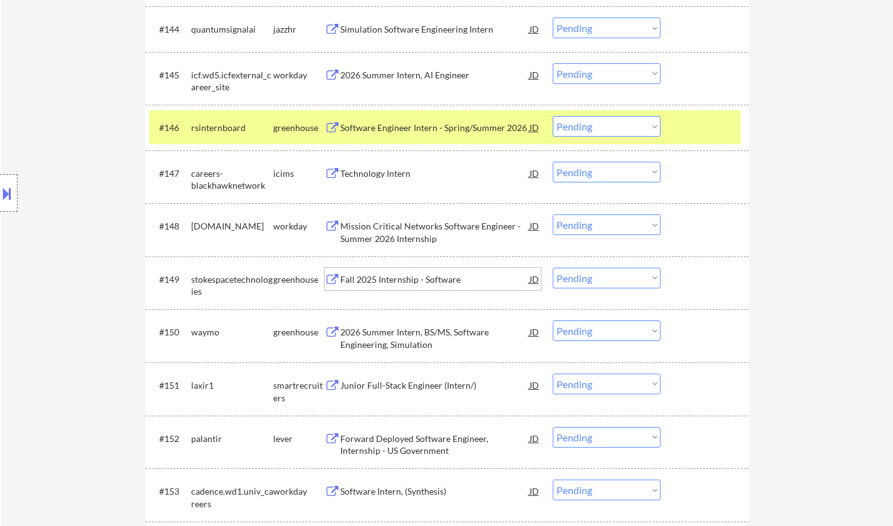
click at [416, 280] on div "Fall 2025 Internship - Software" at bounding box center [434, 279] width 189 height 13
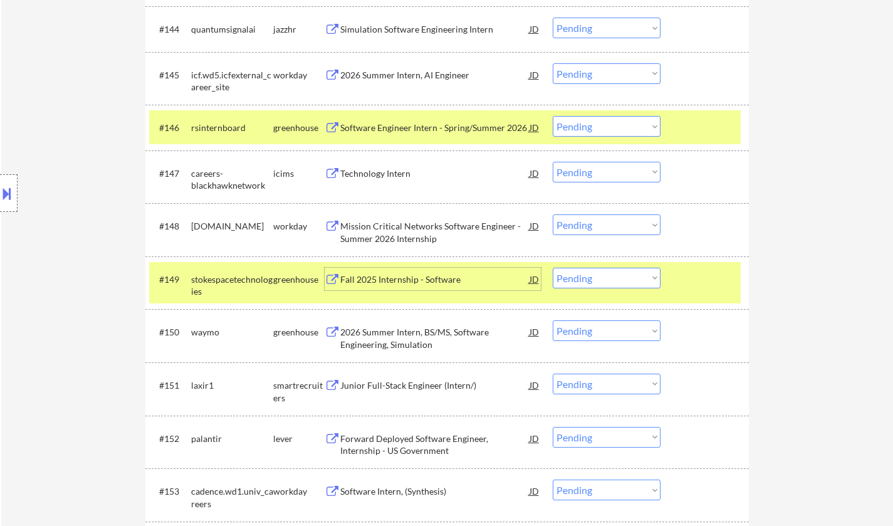
drag, startPoint x: 633, startPoint y: 282, endPoint x: 639, endPoint y: 288, distance: 8.9
click at [633, 282] on select "Choose an option... Pending Applied Excluded (Questions) Excluded (Expired) Exc…" at bounding box center [607, 278] width 108 height 21
click at [553, 268] on select "Choose an option... Pending Applied Excluded (Questions) Excluded (Expired) Exc…" at bounding box center [607, 278] width 108 height 21
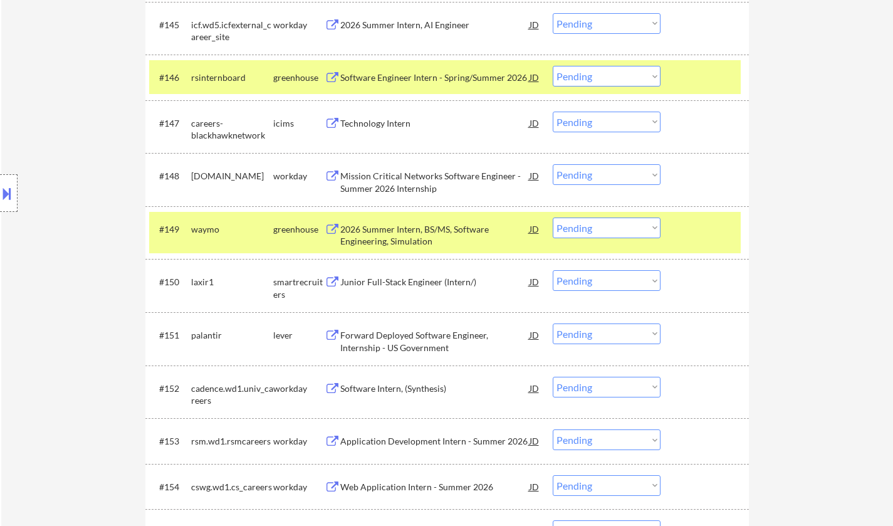
scroll to position [2633, 0]
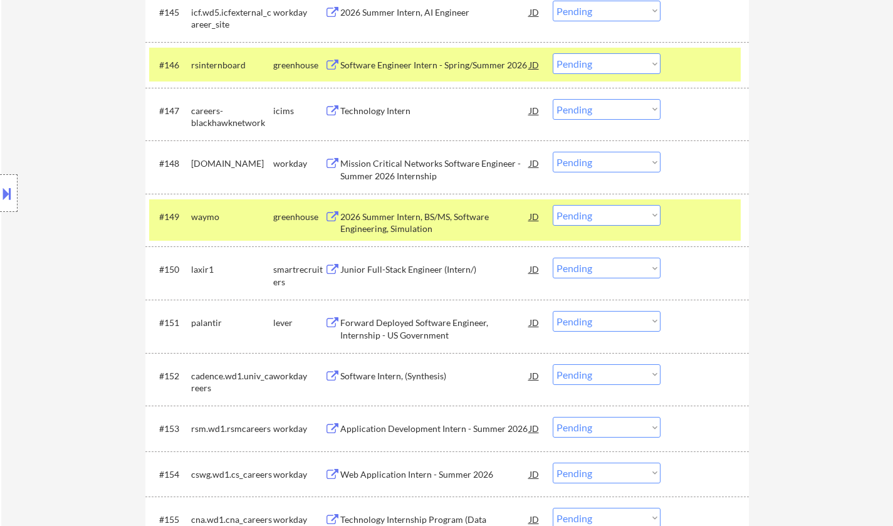
click at [433, 210] on div "2026 Summer Intern, BS/MS, Software Engineering, Simulation" at bounding box center [434, 220] width 189 height 30
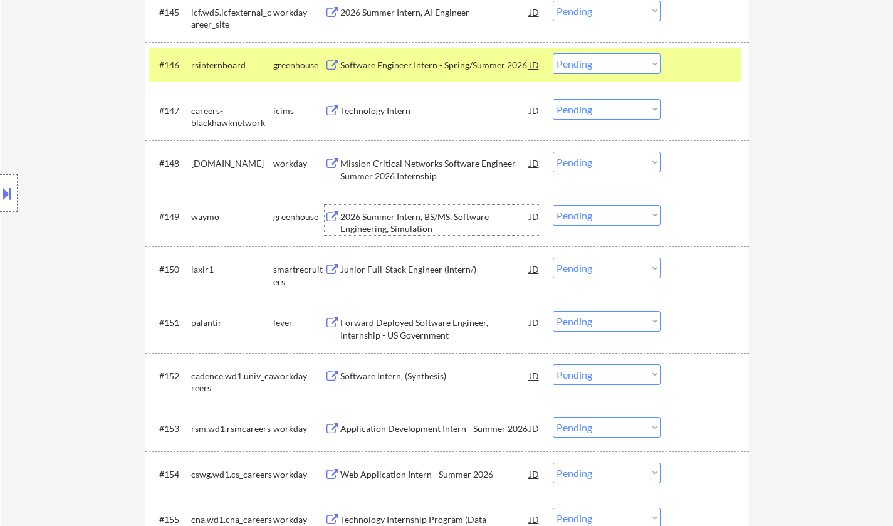
drag, startPoint x: 575, startPoint y: 209, endPoint x: 584, endPoint y: 223, distance: 16.3
click at [575, 209] on select "Choose an option... Pending Applied Excluded (Questions) Excluded (Expired) Exc…" at bounding box center [607, 215] width 108 height 21
click at [873, 300] on div "← Return to /applysquad Mailslurp Inbox Job Search Builder AungNanda Oo User Em…" at bounding box center [447, 127] width 892 height 5421
drag, startPoint x: 631, startPoint y: 216, endPoint x: 630, endPoint y: 225, distance: 9.4
click at [631, 216] on select "Choose an option... Pending Applied Excluded (Questions) Excluded (Expired) Exc…" at bounding box center [607, 215] width 108 height 21
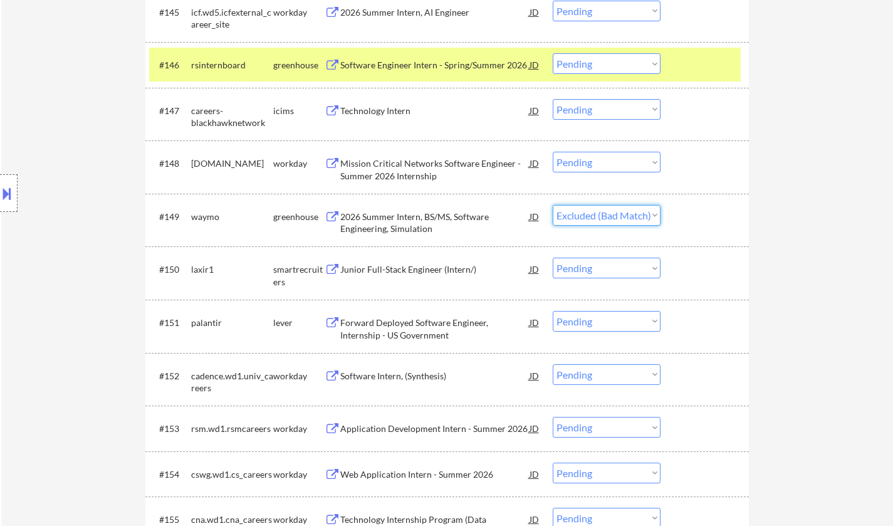
click at [553, 205] on select "Choose an option... Pending Applied Excluded (Questions) Excluded (Expired) Exc…" at bounding box center [607, 215] width 108 height 21
click at [424, 271] on div "Junior Full-Stack Engineer (Intern/)" at bounding box center [434, 269] width 189 height 13
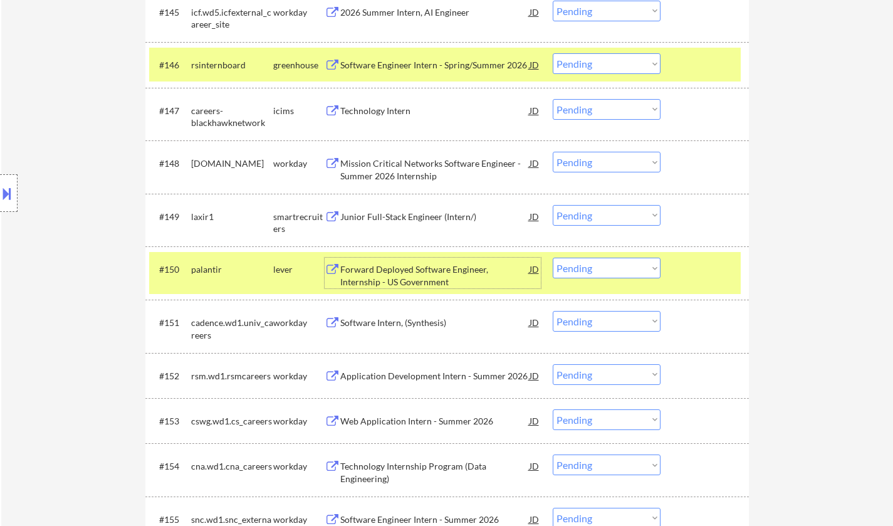
click at [386, 213] on div "Junior Full-Stack Engineer (Intern/)" at bounding box center [434, 217] width 189 height 13
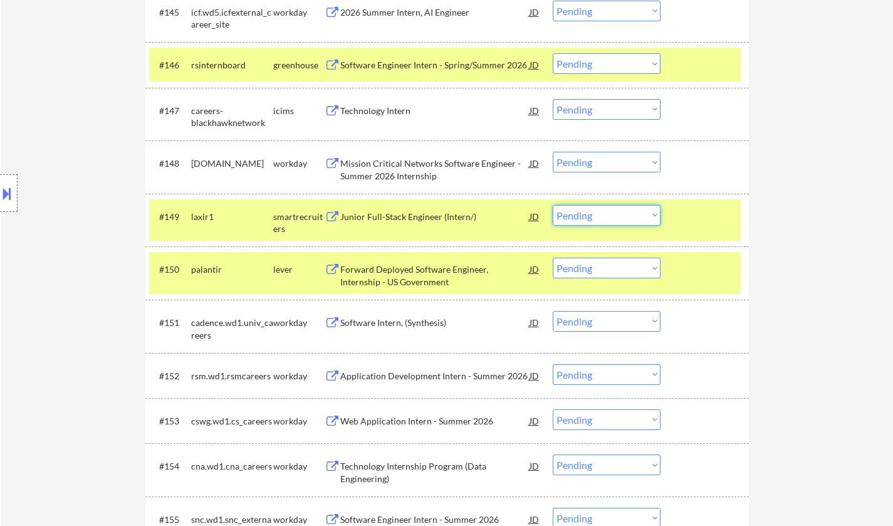
click at [600, 216] on select "Choose an option... Pending Applied Excluded (Questions) Excluded (Expired) Exc…" at bounding box center [607, 215] width 108 height 21
click at [553, 205] on select "Choose an option... Pending Applied Excluded (Questions) Excluded (Expired) Exc…" at bounding box center [607, 215] width 108 height 21
select select ""pending""
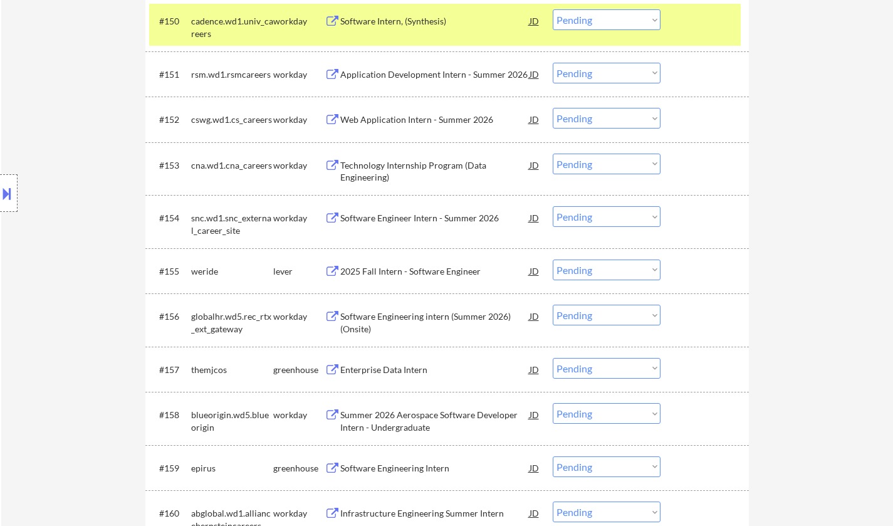
scroll to position [2884, 0]
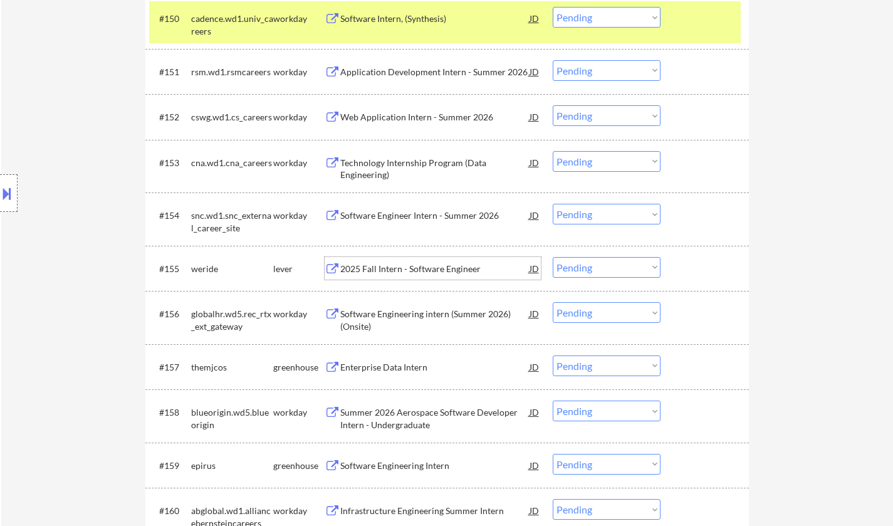
click at [386, 266] on div "2025 Fall Intern - Software Engineer" at bounding box center [434, 269] width 189 height 13
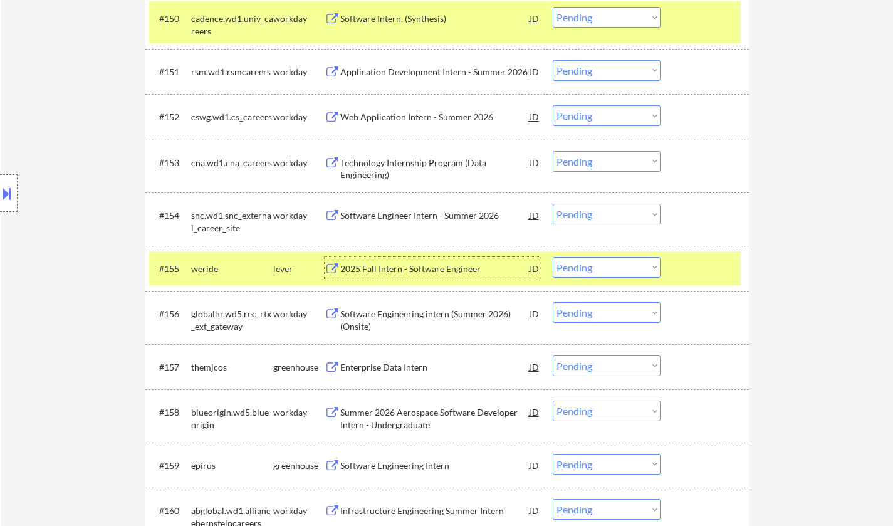
click at [583, 267] on select "Choose an option... Pending Applied Excluded (Questions) Excluded (Expired) Exc…" at bounding box center [607, 267] width 108 height 21
click at [605, 265] on select "Choose an option... Pending Applied Excluded (Questions) Excluded (Expired) Exc…" at bounding box center [607, 267] width 108 height 21
click at [553, 257] on select "Choose an option... Pending Applied Excluded (Questions) Excluded (Expired) Exc…" at bounding box center [607, 267] width 108 height 21
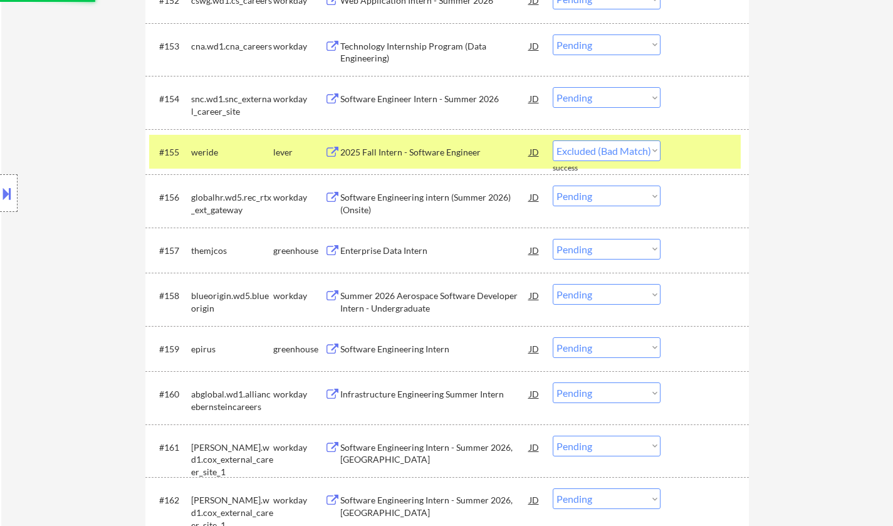
scroll to position [3072, 0]
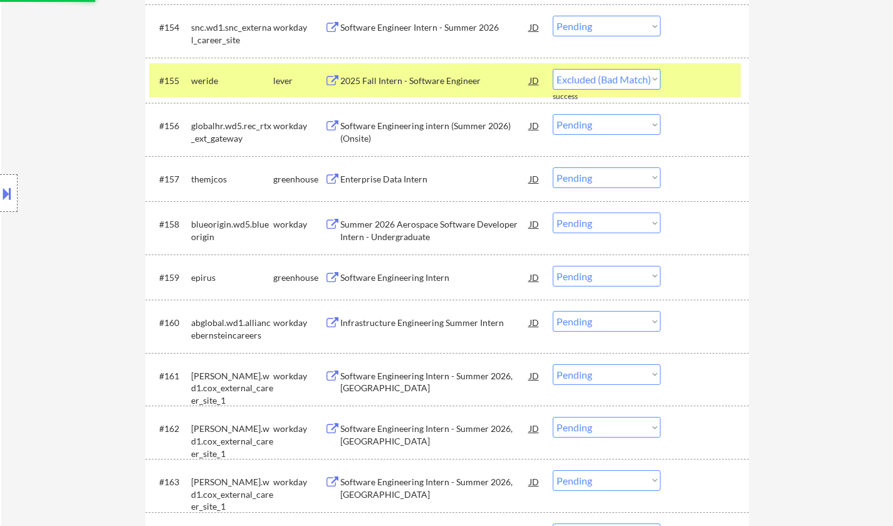
select select ""pending""
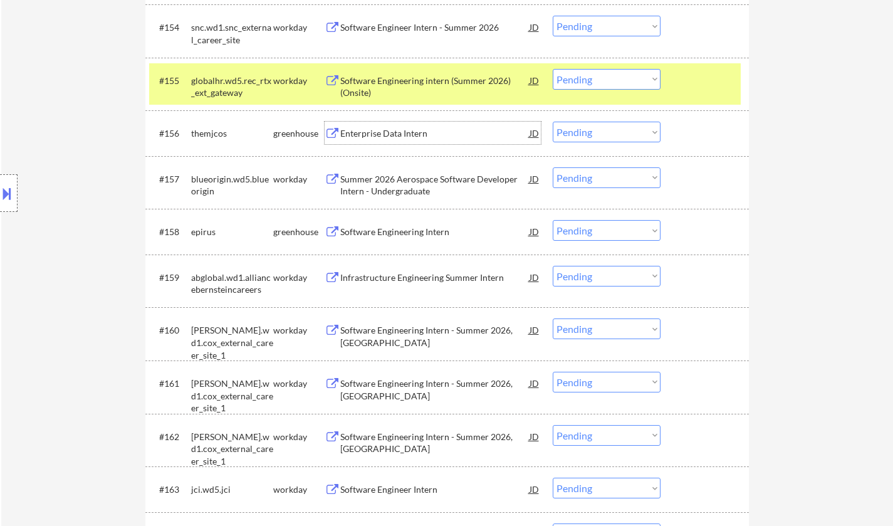
click at [384, 137] on div "Enterprise Data Intern" at bounding box center [434, 133] width 189 height 13
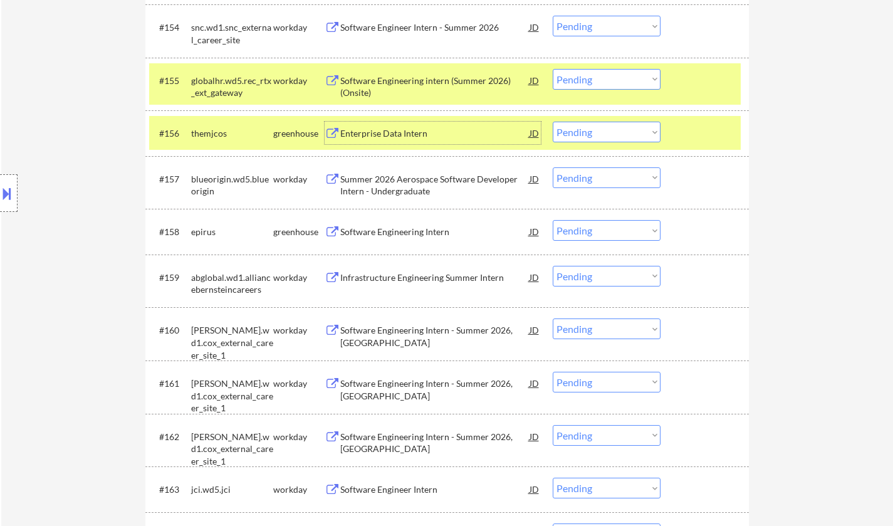
drag, startPoint x: 619, startPoint y: 132, endPoint x: 623, endPoint y: 140, distance: 9.3
click at [619, 132] on select "Choose an option... Pending Applied Excluded (Questions) Excluded (Expired) Exc…" at bounding box center [607, 132] width 108 height 21
click at [553, 122] on select "Choose an option... Pending Applied Excluded (Questions) Excluded (Expired) Exc…" at bounding box center [607, 132] width 108 height 21
select select ""pending""
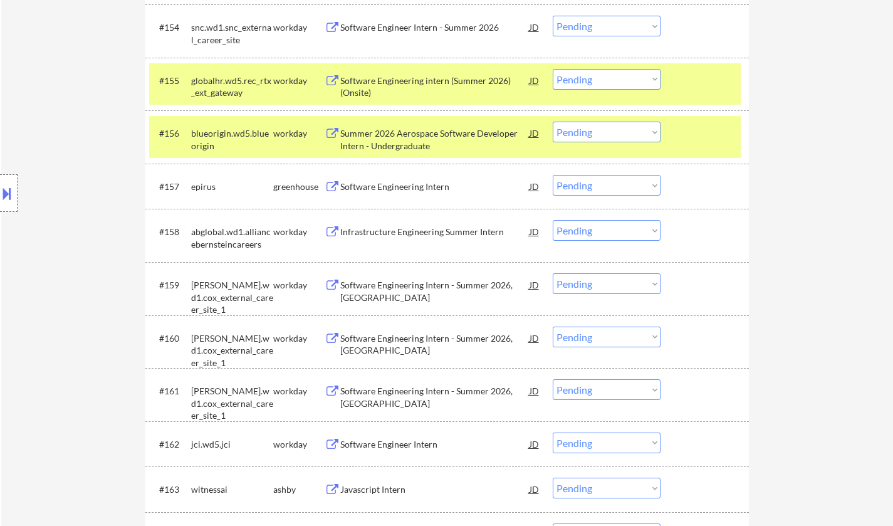
click at [358, 190] on div "Software Engineering Intern" at bounding box center [434, 187] width 189 height 13
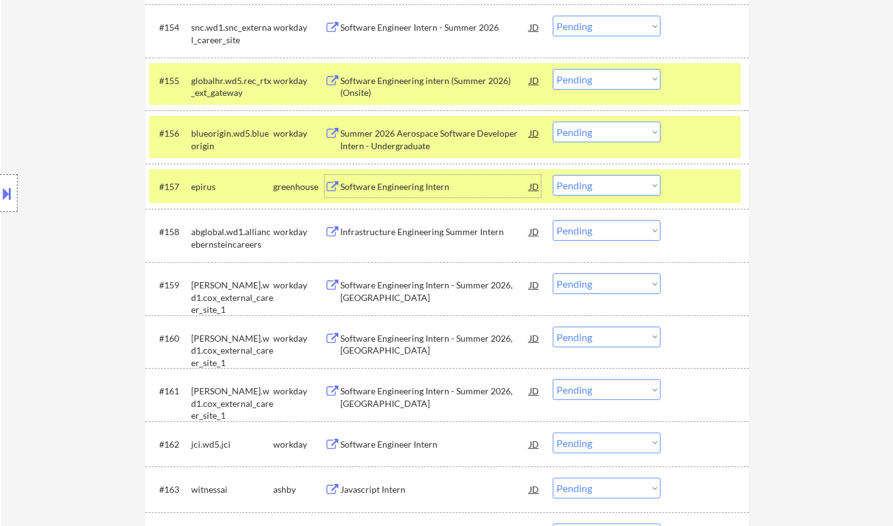
click at [602, 189] on select "Choose an option... Pending Applied Excluded (Questions) Excluded (Expired) Exc…" at bounding box center [607, 185] width 108 height 21
click at [553, 175] on select "Choose an option... Pending Applied Excluded (Questions) Excluded (Expired) Exc…" at bounding box center [607, 185] width 108 height 21
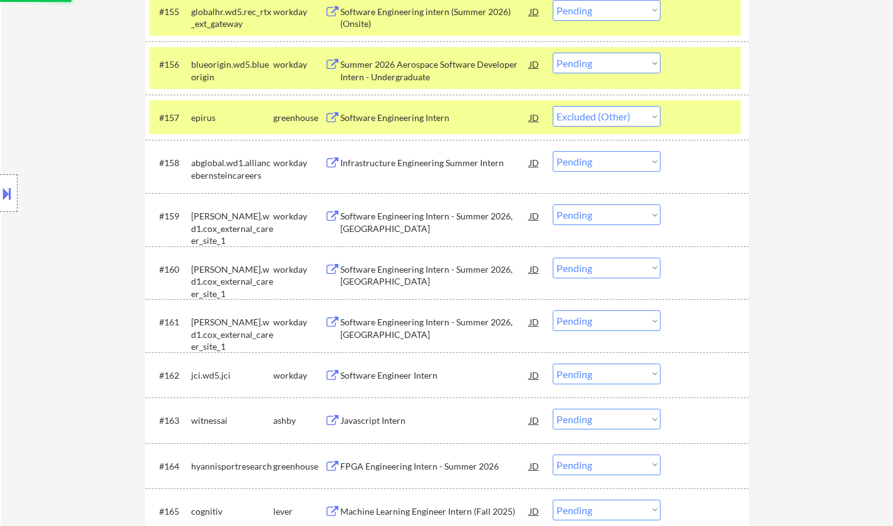
scroll to position [3197, 0]
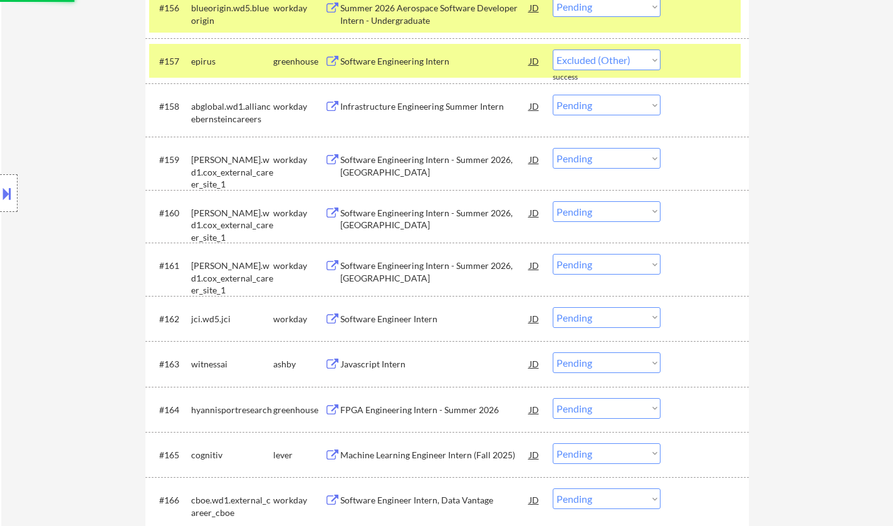
click at [365, 364] on div "Javascript Intern" at bounding box center [434, 364] width 189 height 13
select select ""pending""
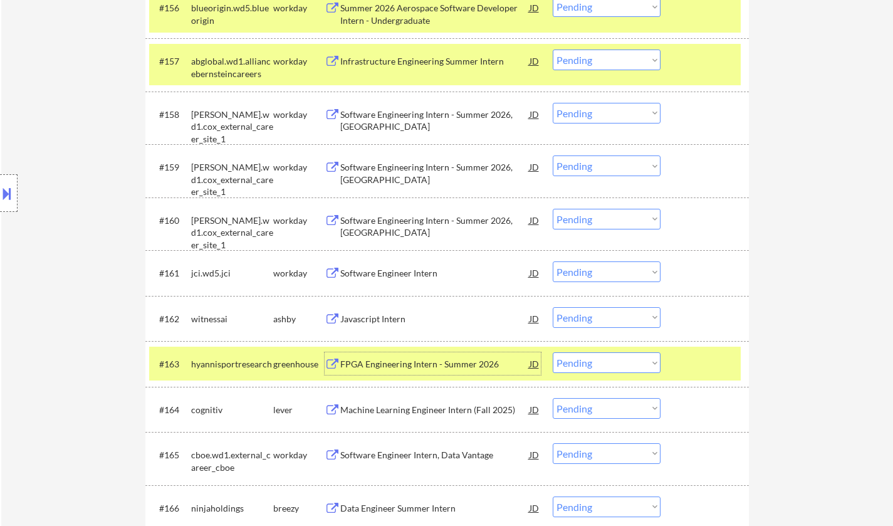
scroll to position [3323, 0]
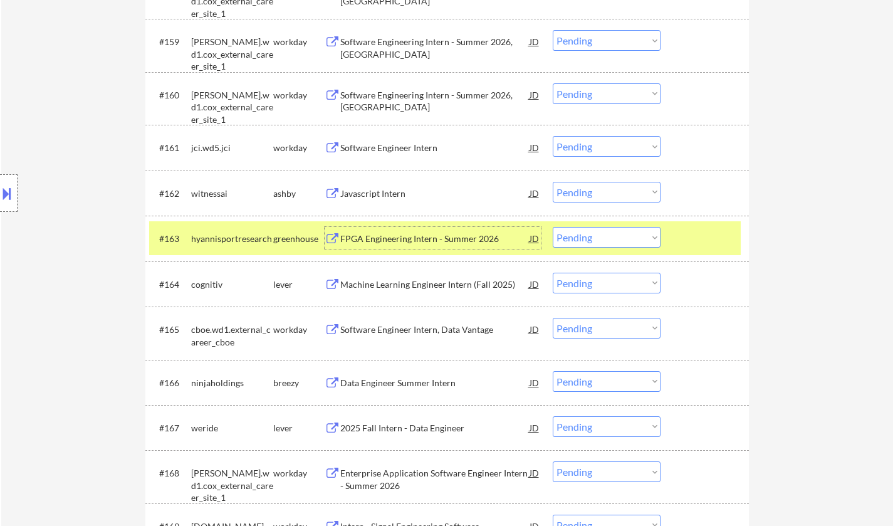
click at [612, 226] on div "#163 hyannisportresearch greenhouse FPGA Engineering Intern - Summer 2026 JD Ch…" at bounding box center [445, 238] width 592 height 34
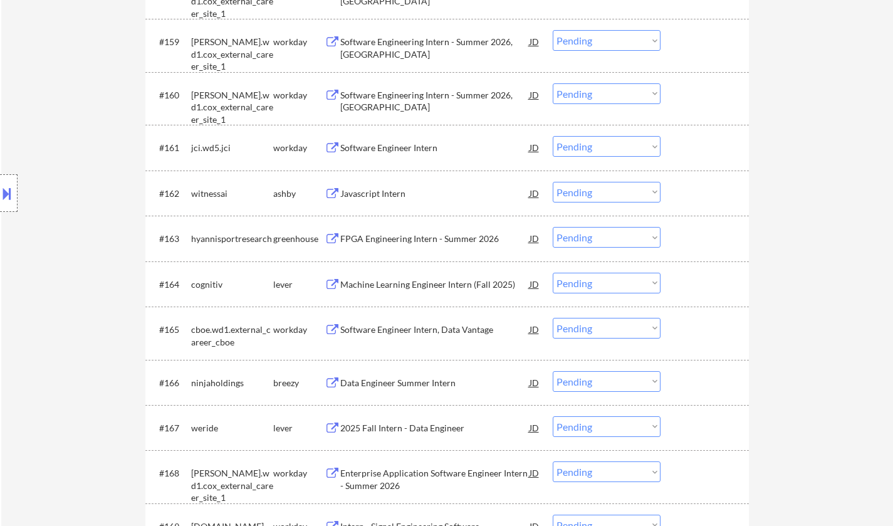
click at [610, 240] on select "Choose an option... Pending Applied Excluded (Questions) Excluded (Expired) Exc…" at bounding box center [607, 237] width 108 height 21
click at [553, 227] on select "Choose an option... Pending Applied Excluded (Questions) Excluded (Expired) Exc…" at bounding box center [607, 237] width 108 height 21
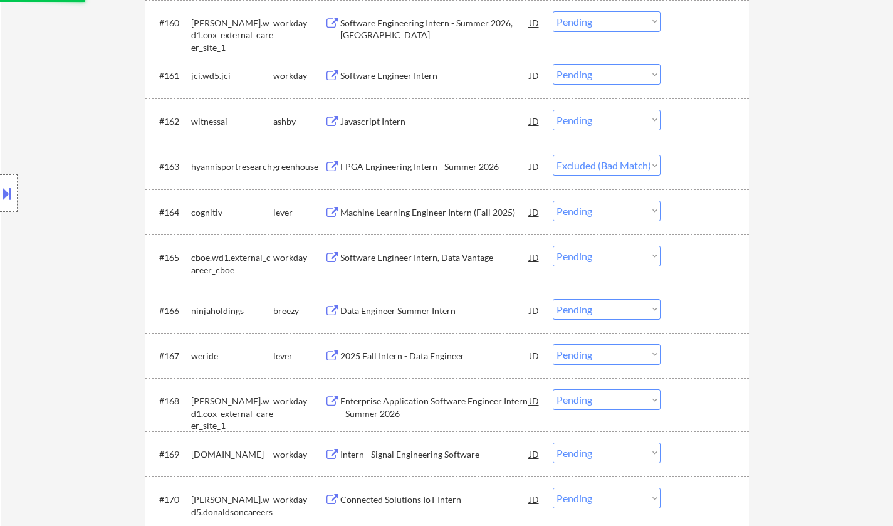
scroll to position [3448, 0]
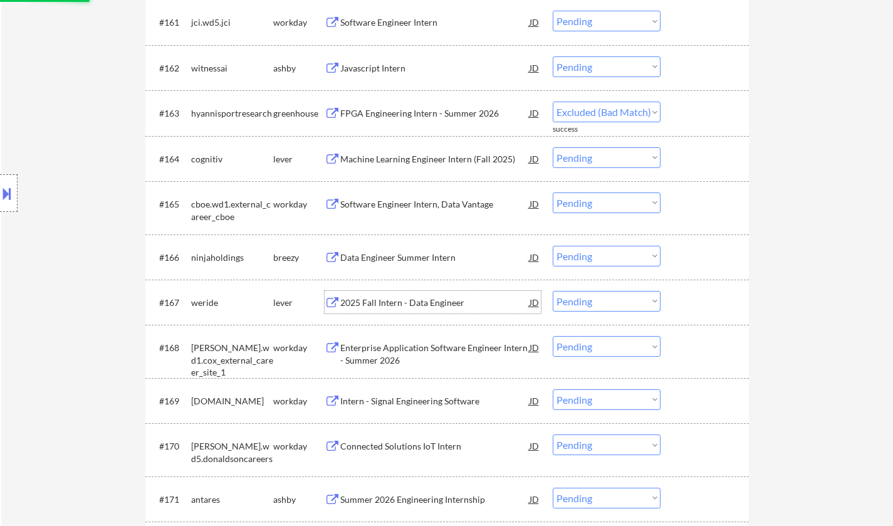
click at [405, 305] on div "2025 Fall Intern - Data Engineer" at bounding box center [434, 303] width 189 height 13
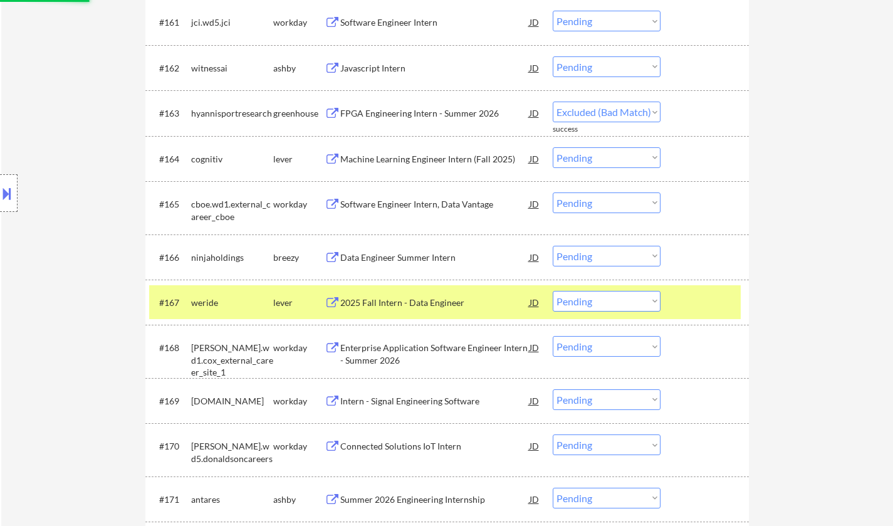
select select ""pending""
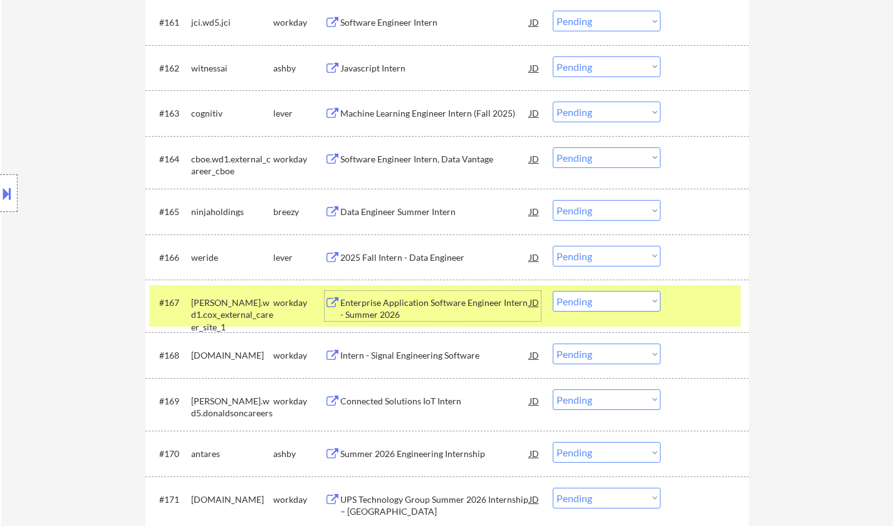
drag, startPoint x: 599, startPoint y: 253, endPoint x: 618, endPoint y: 261, distance: 20.8
click at [599, 253] on select "Choose an option... Pending Applied Excluded (Questions) Excluded (Expired) Exc…" at bounding box center [607, 256] width 108 height 21
click at [639, 261] on select "Choose an option... Pending Applied Excluded (Questions) Excluded (Expired) Exc…" at bounding box center [607, 256] width 108 height 21
click at [553, 246] on select "Choose an option... Pending Applied Excluded (Questions) Excluded (Expired) Exc…" at bounding box center [607, 256] width 108 height 21
select select ""pending""
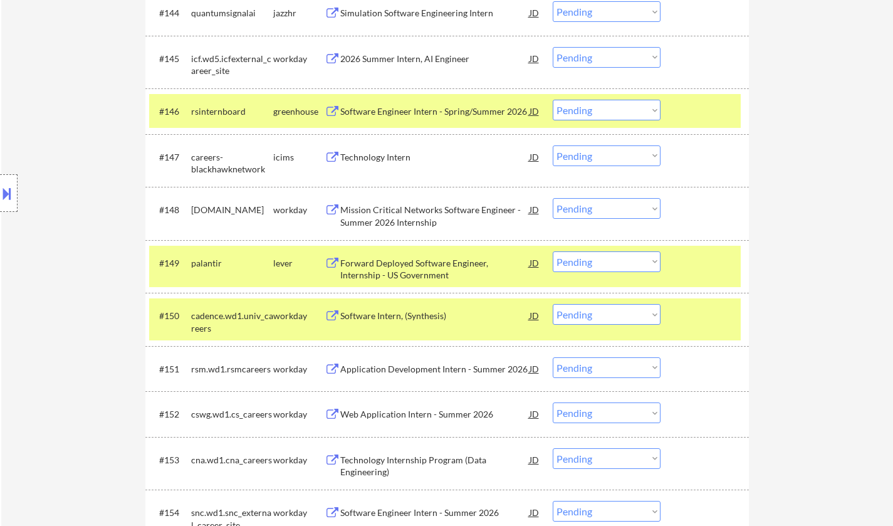
scroll to position [3299, 0]
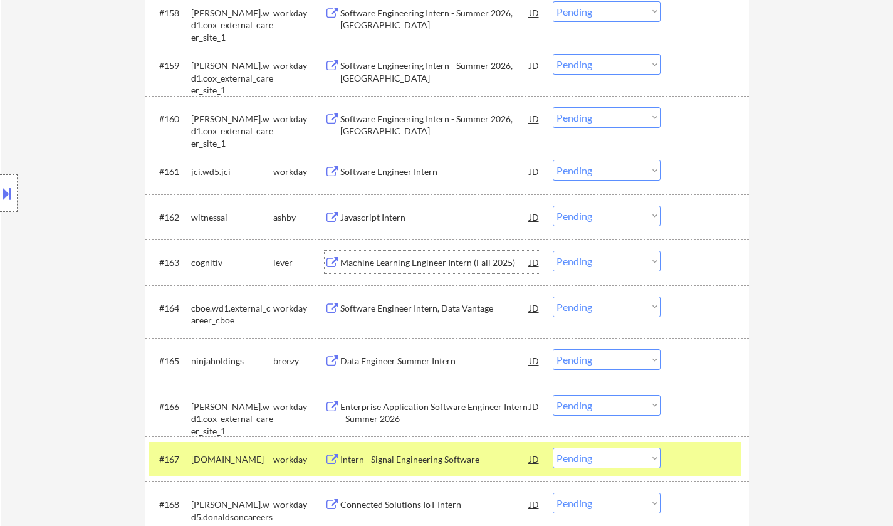
click at [394, 260] on div "Machine Learning Engineer Intern (Fall 2025)" at bounding box center [434, 262] width 189 height 13
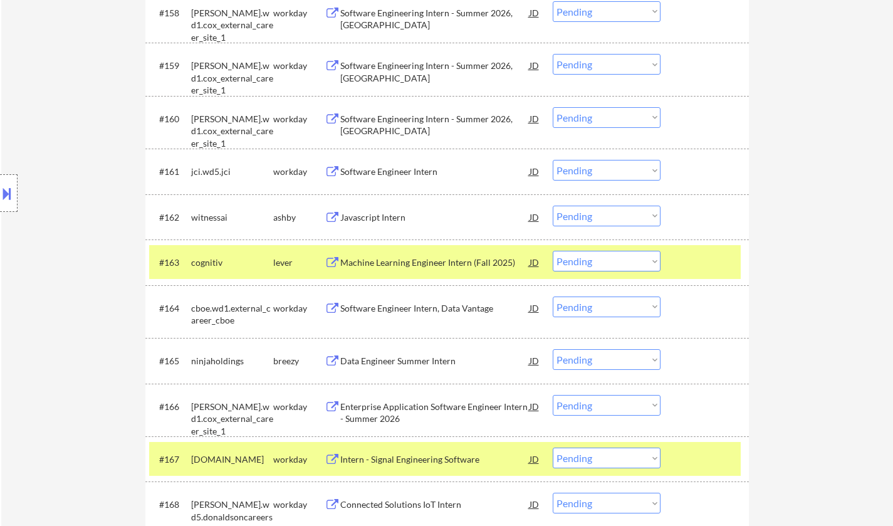
scroll to position [4237, 0]
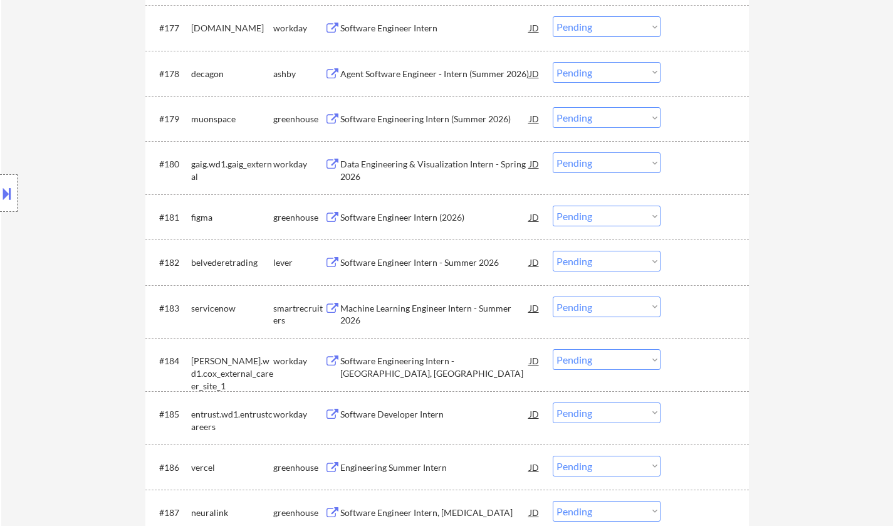
click at [441, 264] on div "Software Engineer Intern - Summer 2026" at bounding box center [434, 262] width 189 height 13
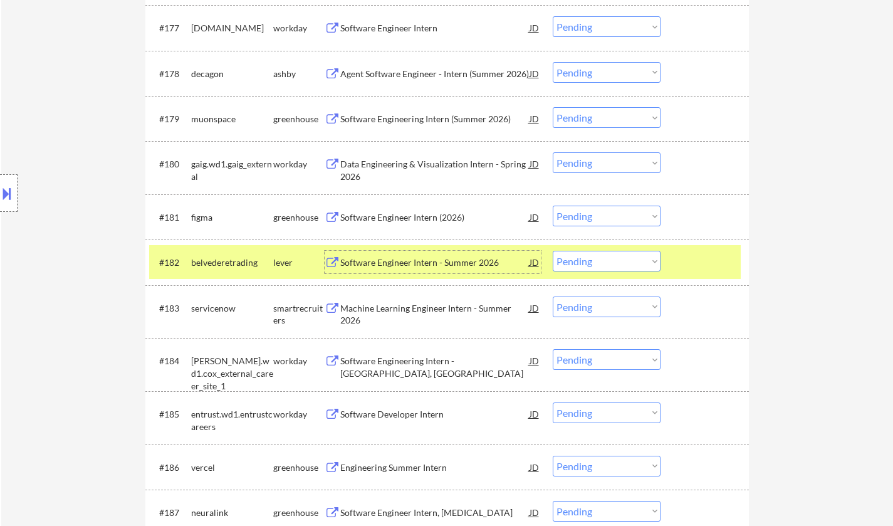
scroll to position [4300, 0]
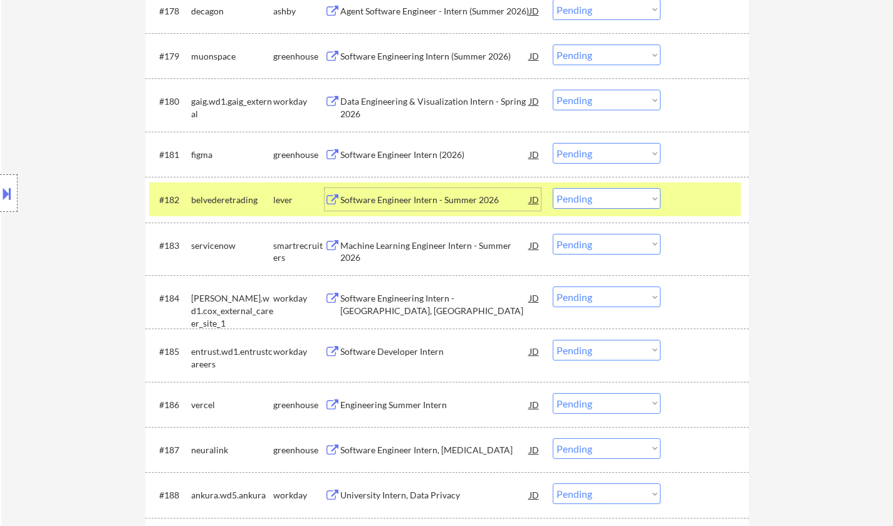
click at [411, 246] on div "Machine Learning Engineer Intern - Summer 2026" at bounding box center [434, 251] width 189 height 24
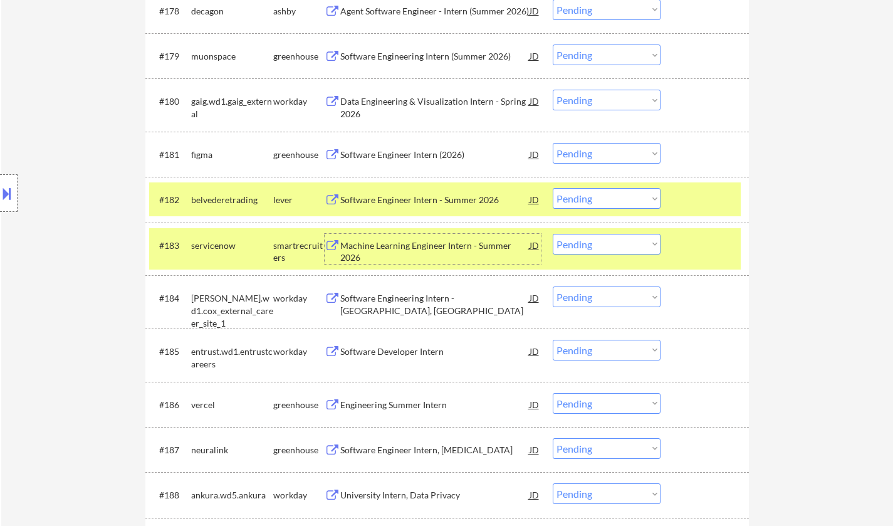
click at [591, 241] on select "Choose an option... Pending Applied Excluded (Questions) Excluded (Expired) Exc…" at bounding box center [607, 244] width 108 height 21
click at [553, 234] on select "Choose an option... Pending Applied Excluded (Questions) Excluded (Expired) Exc…" at bounding box center [607, 244] width 108 height 21
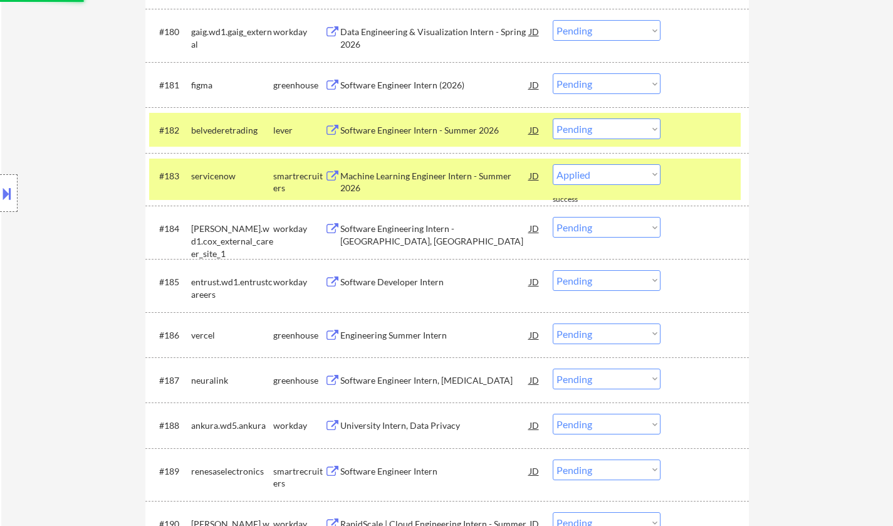
select select ""pending""
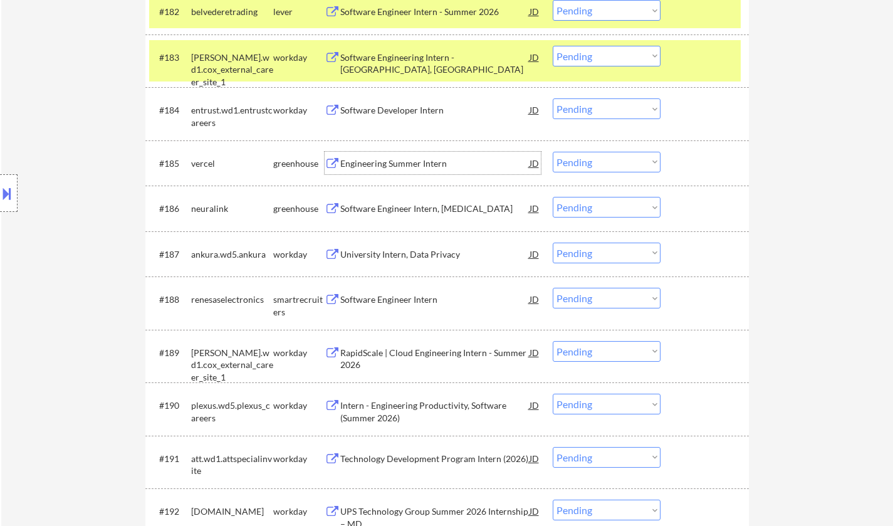
click at [401, 164] on div "Engineering Summer Intern" at bounding box center [434, 163] width 189 height 13
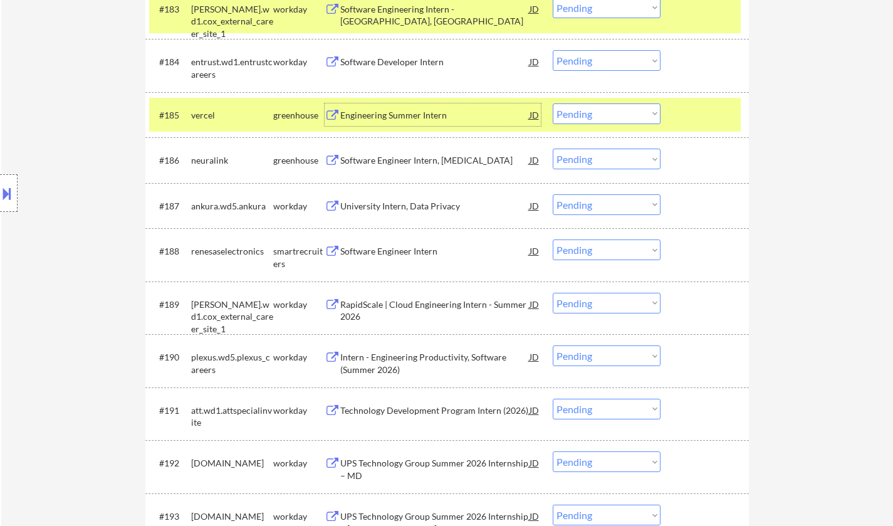
scroll to position [4551, 0]
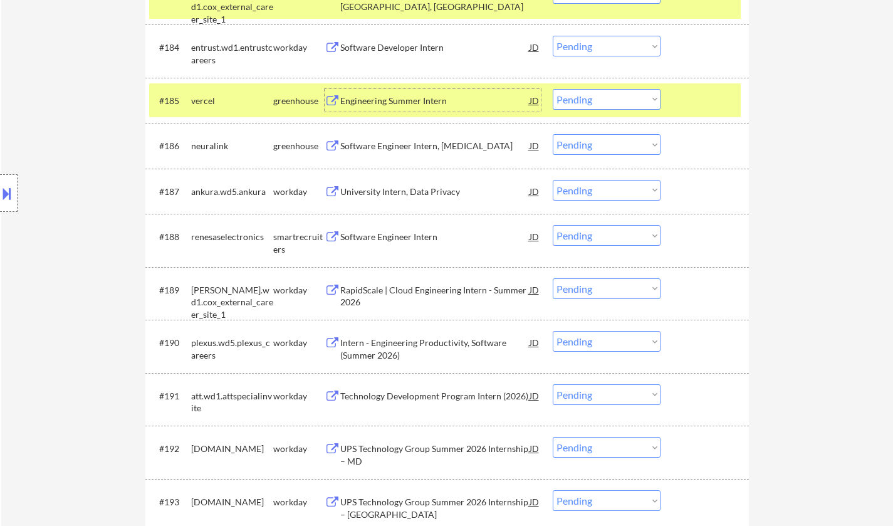
click at [386, 149] on div "Software Engineer Intern, Hippocampus" at bounding box center [434, 146] width 189 height 13
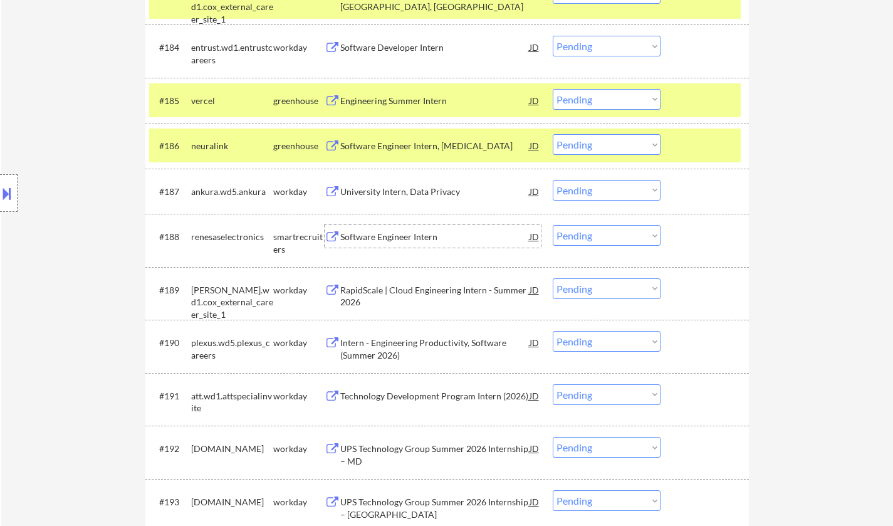
click at [406, 233] on div "Software Engineer Intern" at bounding box center [434, 237] width 189 height 13
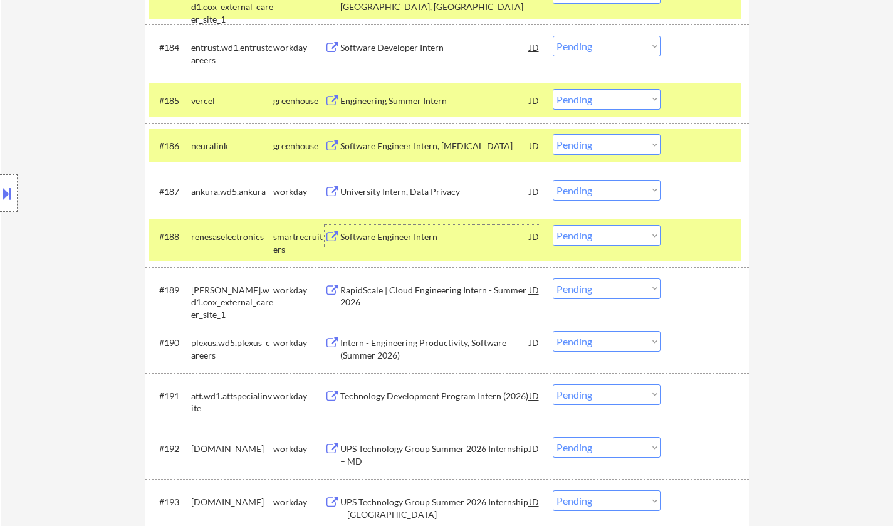
click at [619, 239] on select "Choose an option... Pending Applied Excluded (Questions) Excluded (Expired) Exc…" at bounding box center [607, 235] width 108 height 21
click at [553, 225] on select "Choose an option... Pending Applied Excluded (Questions) Excluded (Expired) Exc…" at bounding box center [607, 235] width 108 height 21
select select ""pending""
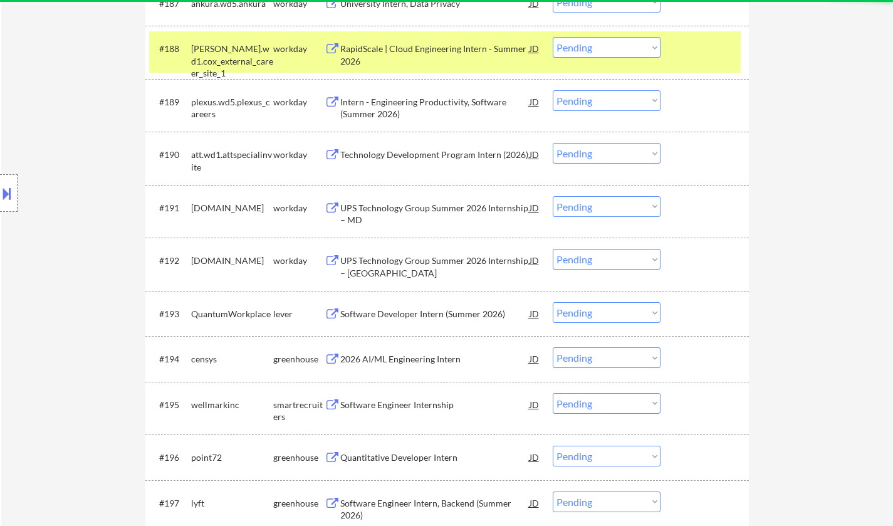
scroll to position [4801, 0]
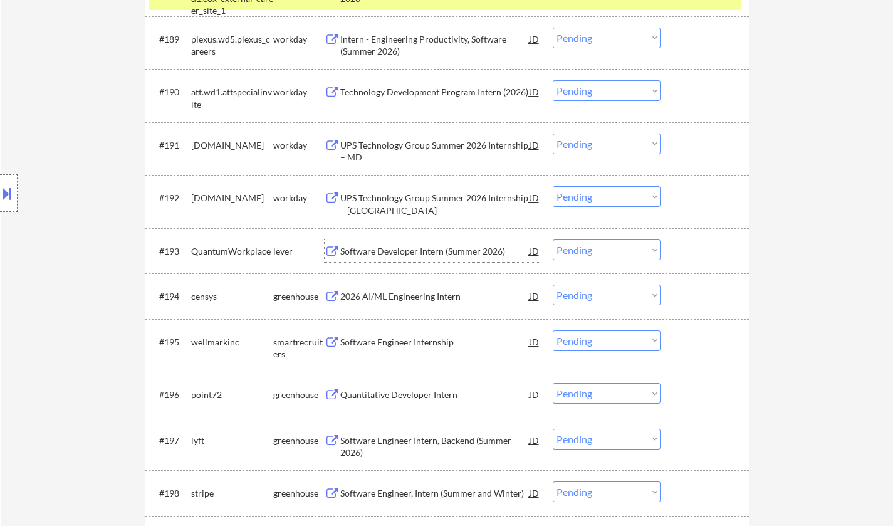
click at [411, 247] on div "Software Developer Intern (Summer 2026)" at bounding box center [434, 251] width 189 height 13
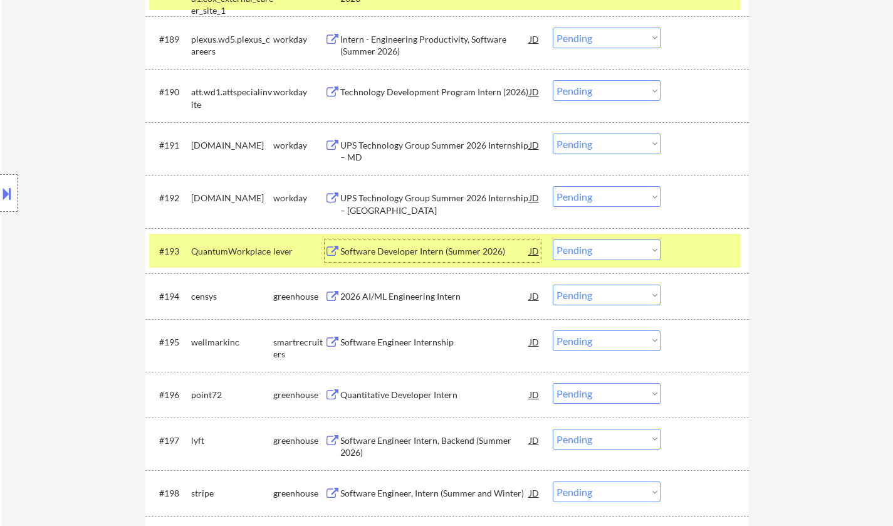
click at [596, 253] on select "Choose an option... Pending Applied Excluded (Questions) Excluded (Expired) Exc…" at bounding box center [607, 249] width 108 height 21
click at [553, 239] on select "Choose an option... Pending Applied Excluded (Questions) Excluded (Expired) Exc…" at bounding box center [607, 249] width 108 height 21
click at [391, 300] on div "2026 AI/ML Engineering Intern" at bounding box center [434, 296] width 189 height 13
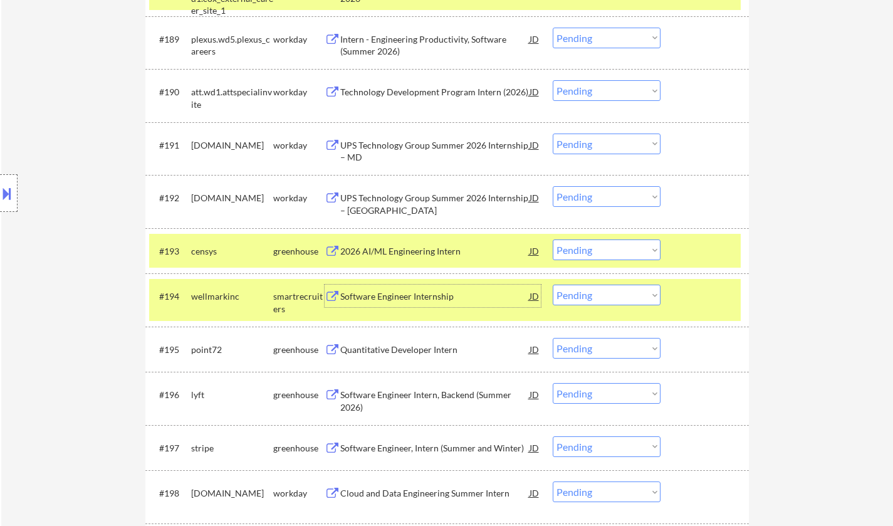
click at [626, 261] on div "#193 censys greenhouse 2026 AI/ML Engineering Intern JD Choose an option... Pen…" at bounding box center [445, 251] width 592 height 34
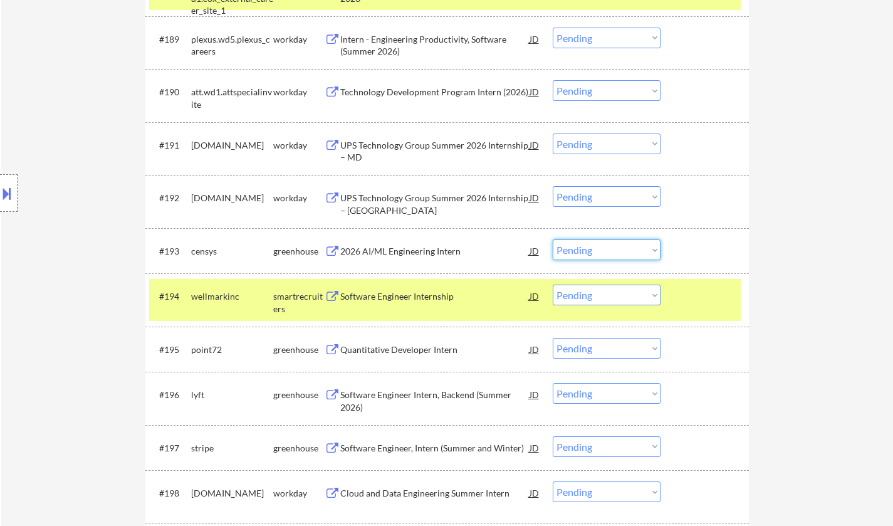
click at [621, 255] on select "Choose an option... Pending Applied Excluded (Questions) Excluded (Expired) Exc…" at bounding box center [607, 249] width 108 height 21
click at [553, 239] on select "Choose an option... Pending Applied Excluded (Questions) Excluded (Expired) Exc…" at bounding box center [607, 249] width 108 height 21
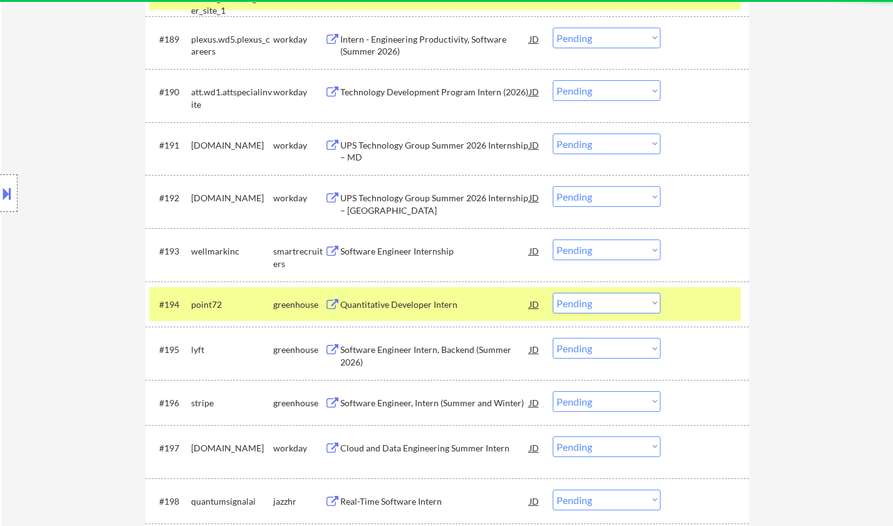
click at [407, 253] on div "Software Engineer Internship" at bounding box center [434, 251] width 189 height 13
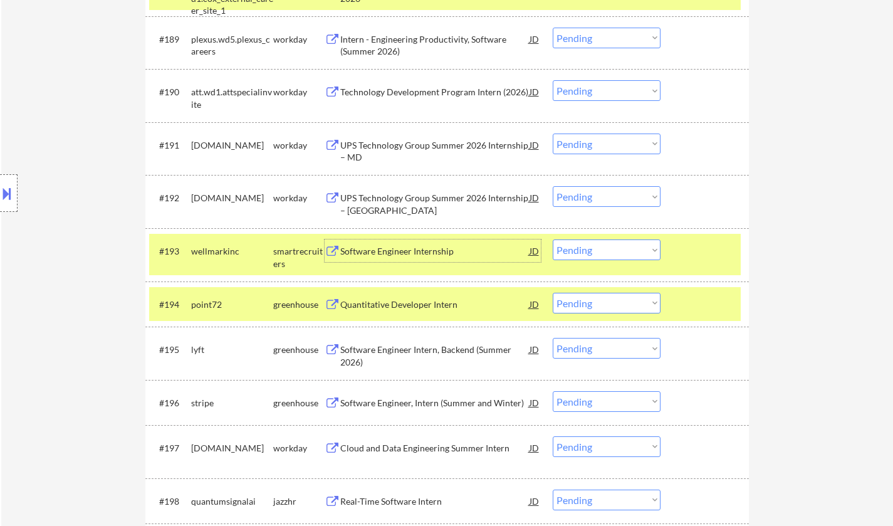
click at [633, 248] on select "Choose an option... Pending Applied Excluded (Questions) Excluded (Expired) Exc…" at bounding box center [607, 249] width 108 height 21
click at [553, 239] on select "Choose an option... Pending Applied Excluded (Questions) Excluded (Expired) Exc…" at bounding box center [607, 249] width 108 height 21
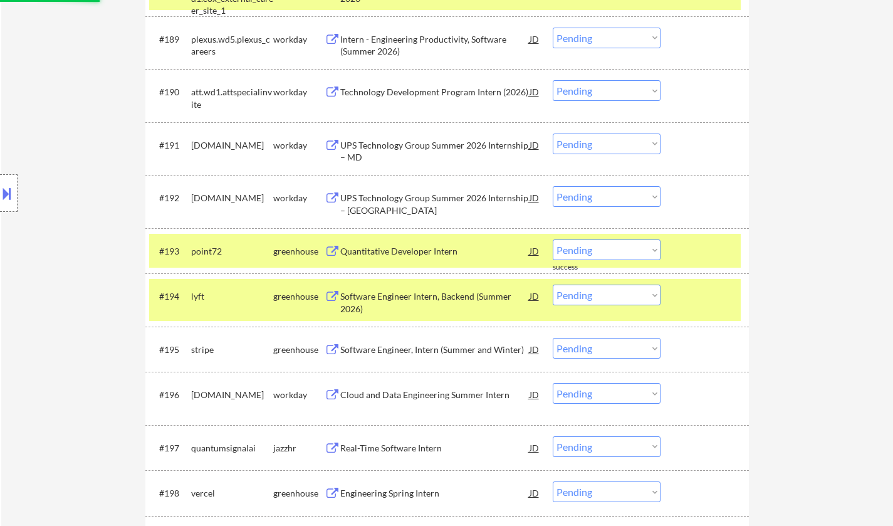
click at [404, 251] on div "Quantitative Developer Intern" at bounding box center [434, 251] width 189 height 13
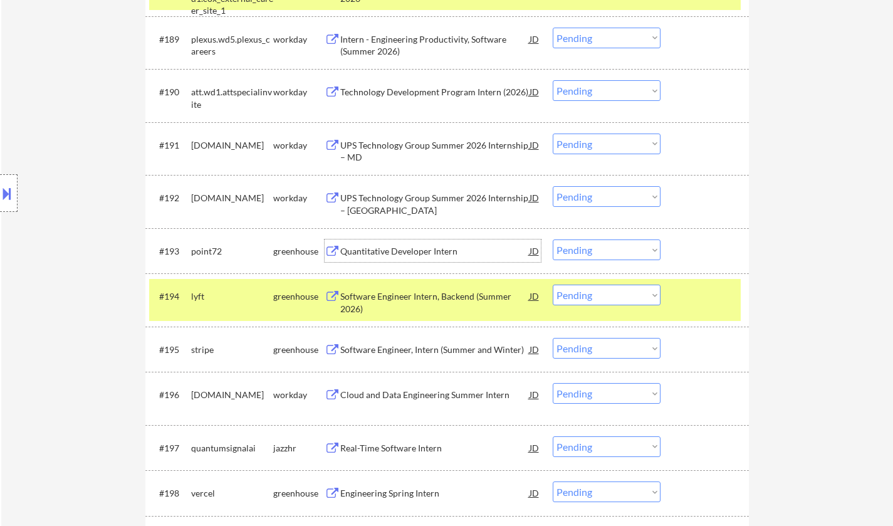
drag, startPoint x: 640, startPoint y: 244, endPoint x: 641, endPoint y: 253, distance: 8.2
click at [640, 246] on select "Choose an option... Pending Applied Excluded (Questions) Excluded (Expired) Exc…" at bounding box center [607, 249] width 108 height 21
click at [553, 239] on select "Choose an option... Pending Applied Excluded (Questions) Excluded (Expired) Exc…" at bounding box center [607, 249] width 108 height 21
select select ""pending""
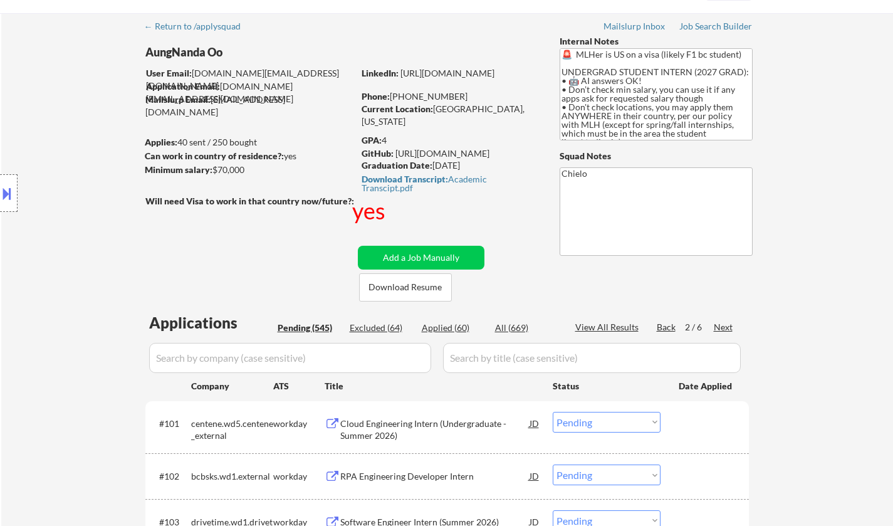
scroll to position [0, 0]
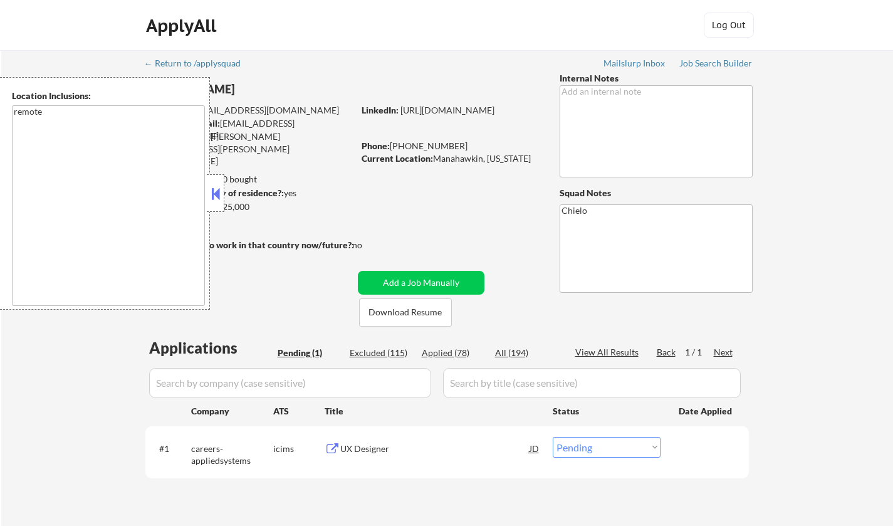
click at [214, 189] on button at bounding box center [216, 193] width 14 height 19
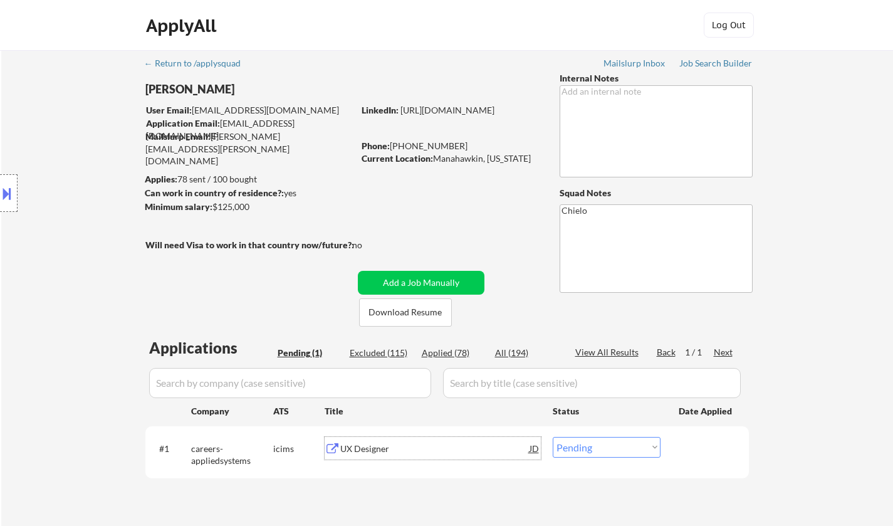
click at [383, 449] on div "UX Designer" at bounding box center [434, 449] width 189 height 13
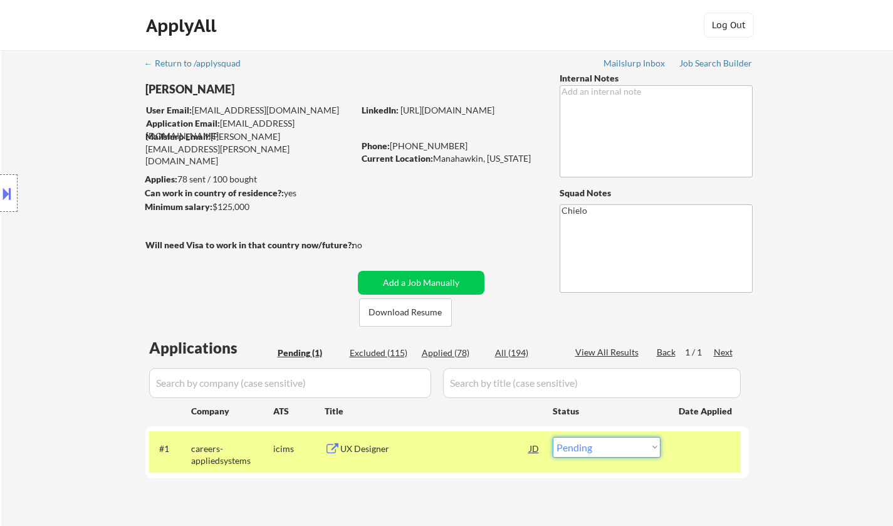
drag, startPoint x: 600, startPoint y: 446, endPoint x: 616, endPoint y: 448, distance: 16.4
click at [600, 446] on select "Choose an option... Pending Applied Excluded (Questions) Excluded (Expired) Exc…" at bounding box center [607, 447] width 108 height 21
select select ""excluded__expired_""
click at [553, 437] on select "Choose an option... Pending Applied Excluded (Questions) Excluded (Expired) Exc…" at bounding box center [607, 447] width 108 height 21
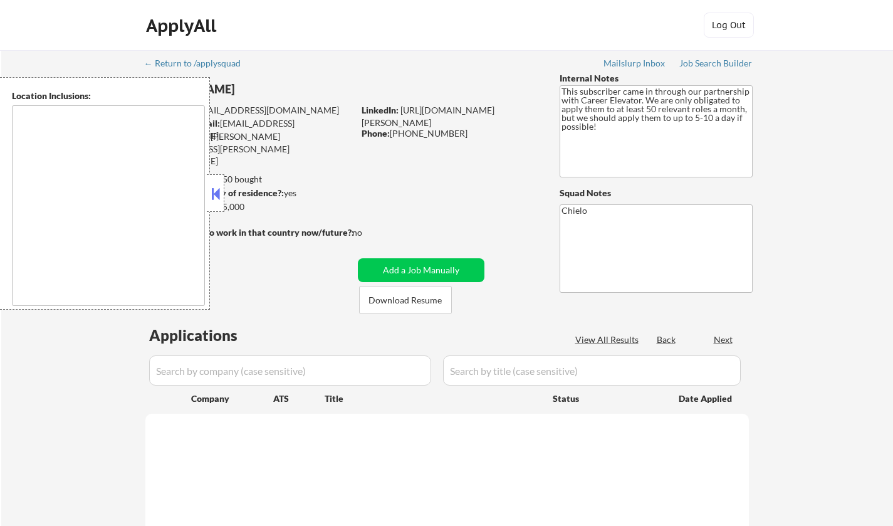
type textarea "[GEOGRAPHIC_DATA], [GEOGRAPHIC_DATA] [GEOGRAPHIC_DATA], [GEOGRAPHIC_DATA] [GEOG…"
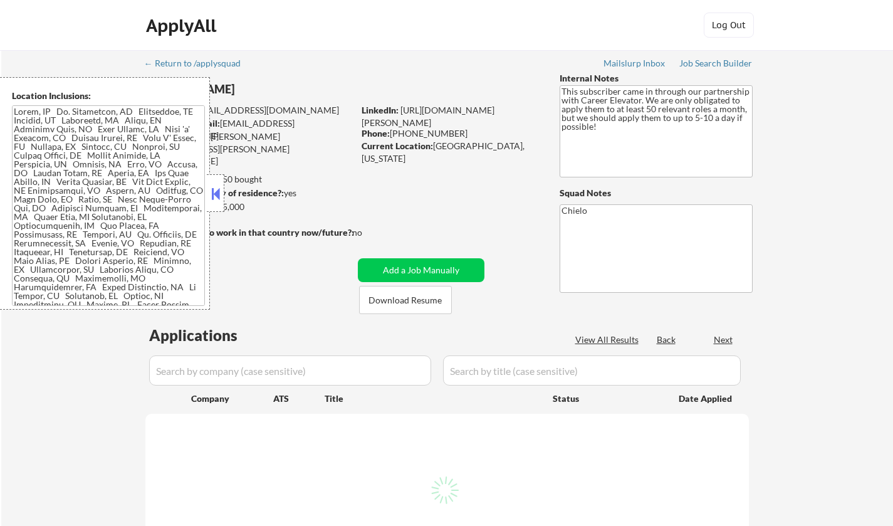
select select ""pending""
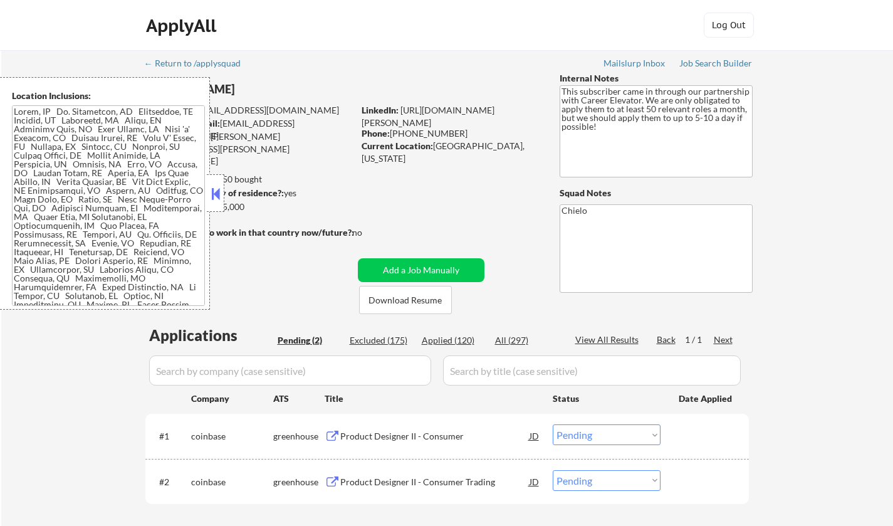
click at [211, 185] on button at bounding box center [216, 193] width 14 height 19
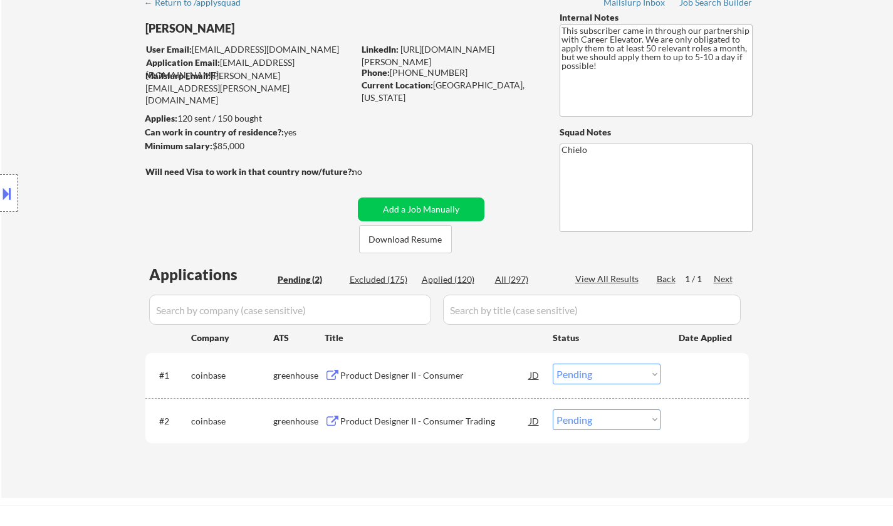
scroll to position [125, 0]
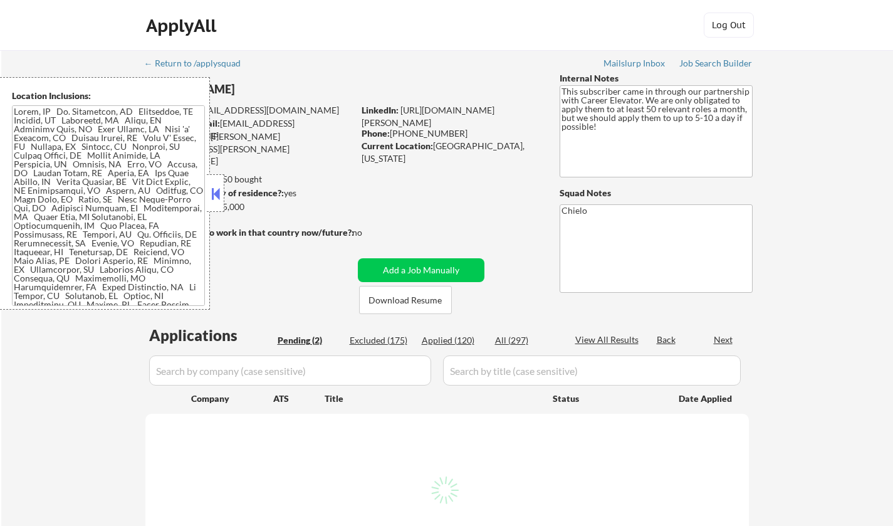
select select ""pending""
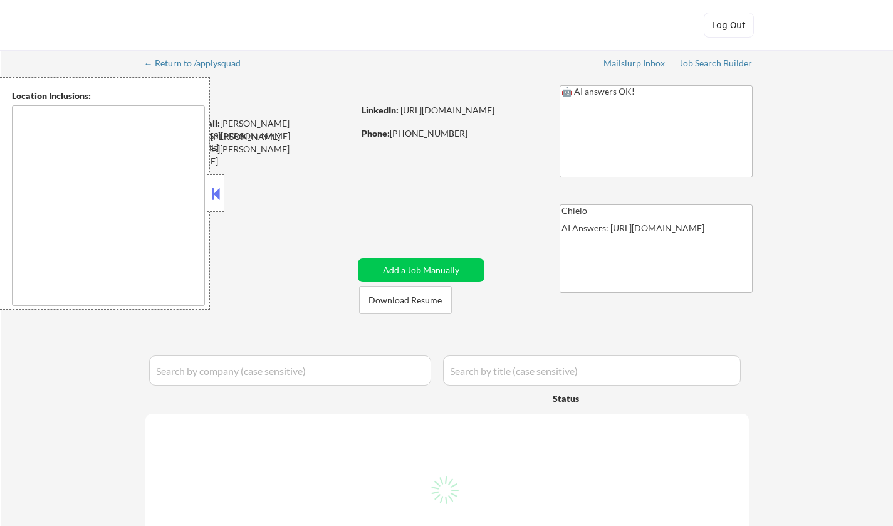
type textarea "[GEOGRAPHIC_DATA], [GEOGRAPHIC_DATA] [GEOGRAPHIC_DATA], [GEOGRAPHIC_DATA] [GEOG…"
